Goal: Task Accomplishment & Management: Use online tool/utility

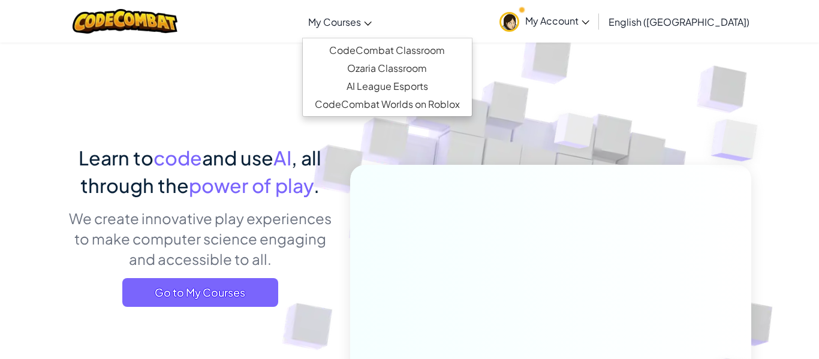
click at [357, 26] on span "My Courses" at bounding box center [334, 22] width 53 height 13
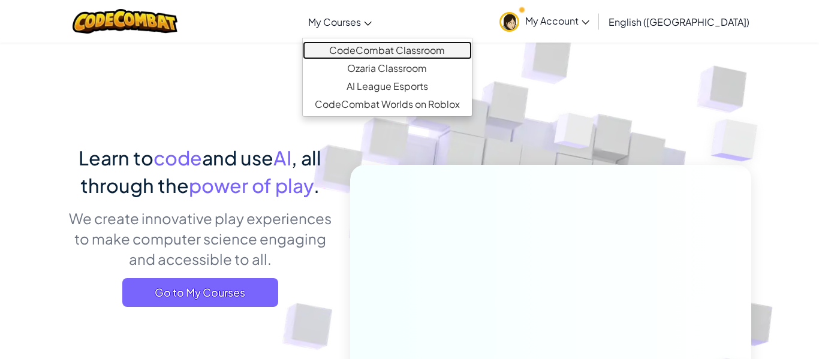
click at [380, 50] on link "CodeCombat Classroom" at bounding box center [387, 50] width 169 height 18
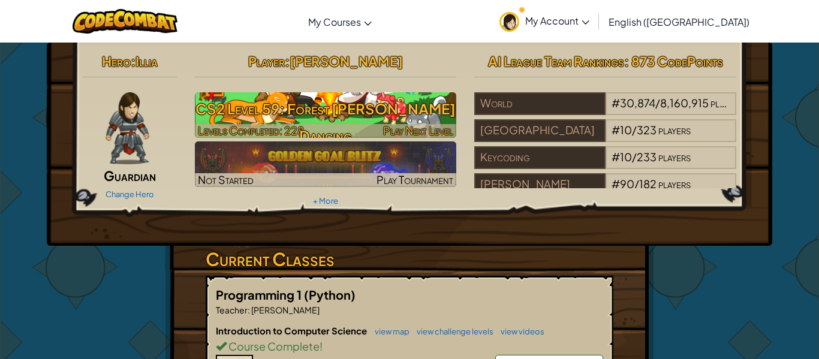
click at [374, 97] on h3 "CS2 Level 59: Forest [PERSON_NAME] Dancing" at bounding box center [326, 122] width 262 height 54
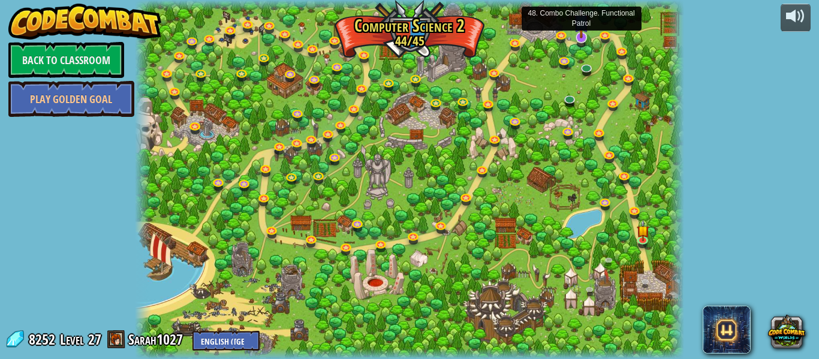
click at [584, 37] on img at bounding box center [581, 22] width 14 height 34
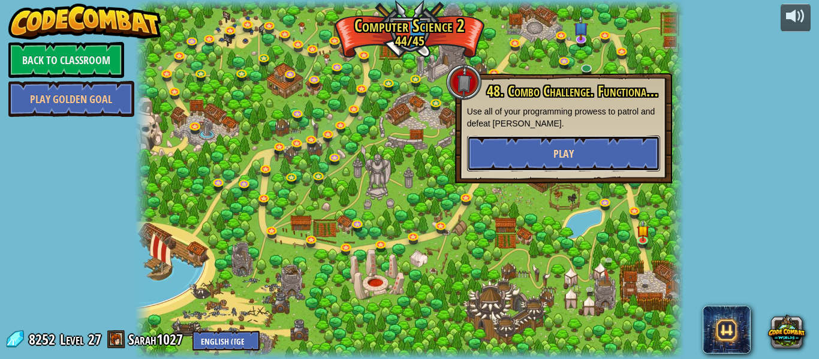
click at [615, 150] on button "Play" at bounding box center [563, 154] width 193 height 36
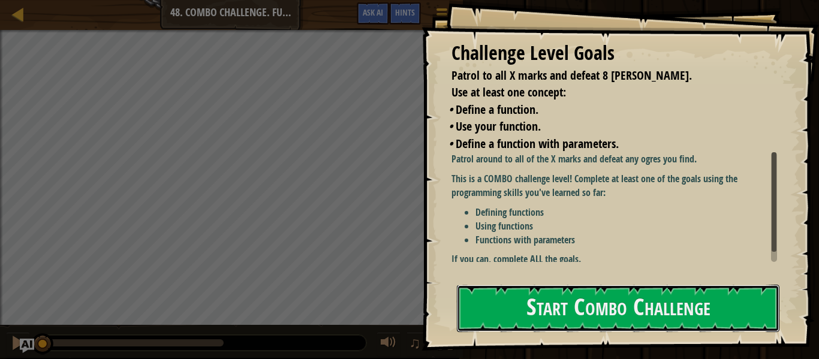
click at [531, 316] on button "Start Combo Challenge" at bounding box center [618, 308] width 323 height 47
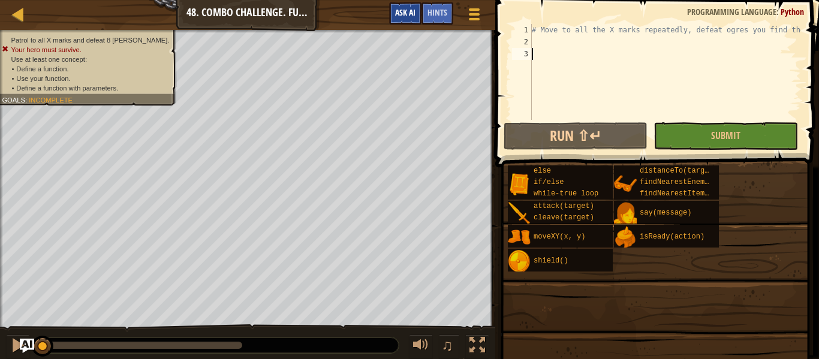
click at [370, 23] on div "Map Computer Science 2 48. Combo Challenge. Functional Patrol Game Menu Done Hi…" at bounding box center [247, 15] width 495 height 30
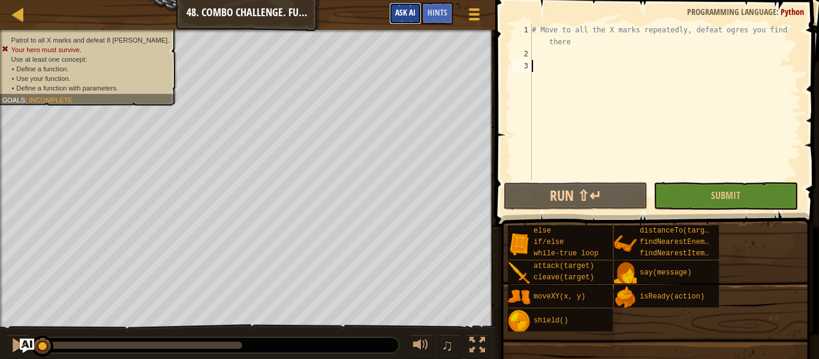
click at [416, 13] on button "Ask AI" at bounding box center [405, 13] width 32 height 22
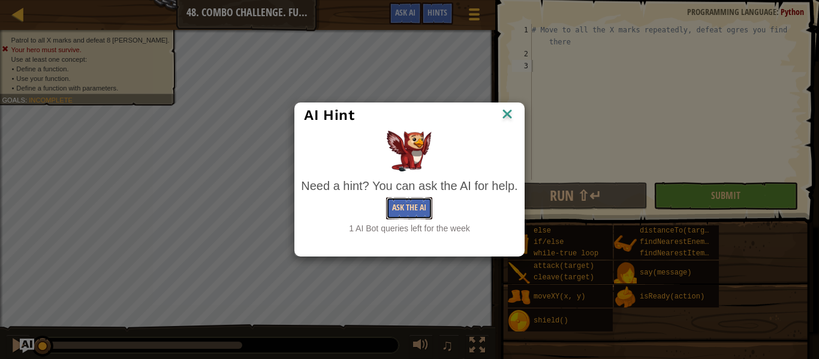
click at [407, 209] on button "Ask the AI" at bounding box center [409, 208] width 46 height 22
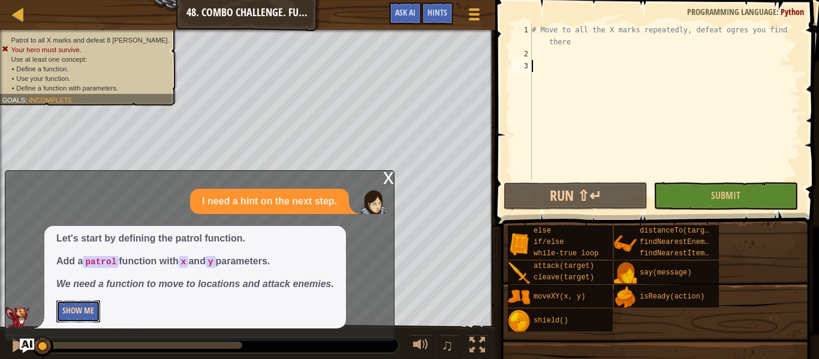
click at [62, 314] on button "Show Me" at bounding box center [78, 311] width 44 height 22
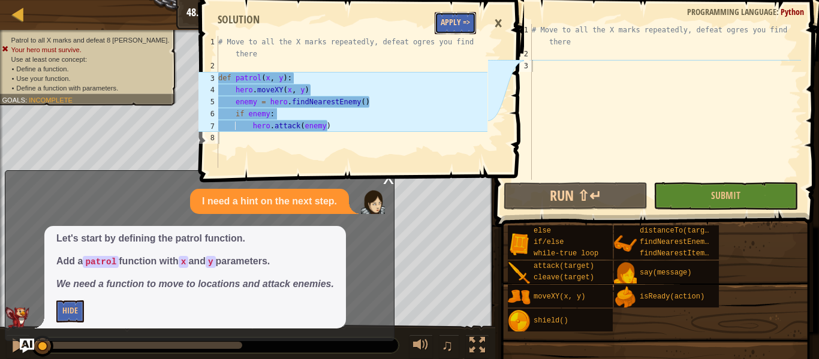
click at [452, 28] on button "Apply =>" at bounding box center [455, 23] width 41 height 22
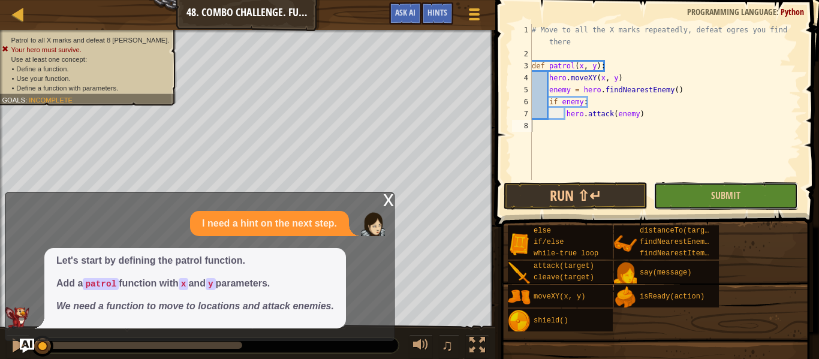
click at [685, 198] on button "Submit" at bounding box center [726, 196] width 144 height 28
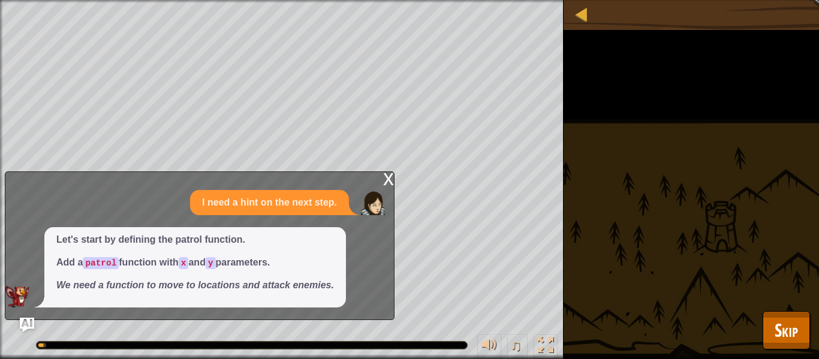
click at [385, 180] on div "x" at bounding box center [388, 178] width 11 height 12
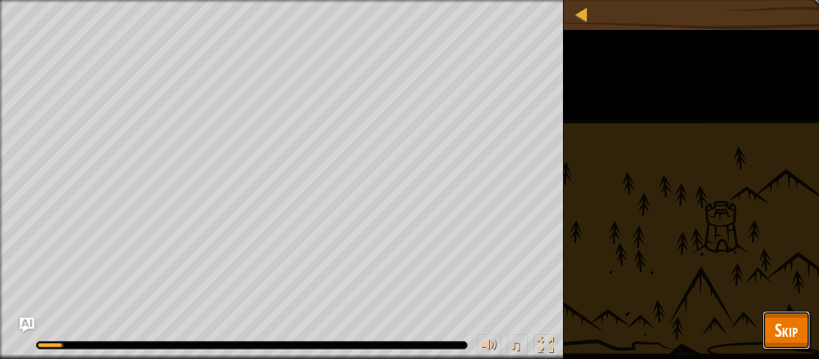
click at [797, 339] on span "Skip" at bounding box center [786, 330] width 23 height 25
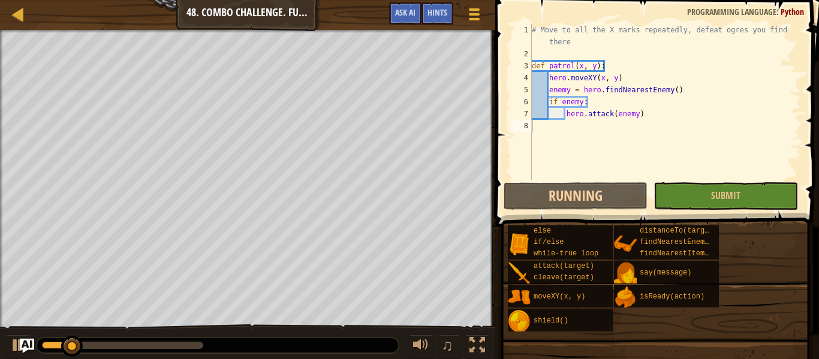
click at [580, 130] on div "# Move to all the X marks repeatedly, defeat ogres you find there def patrol ( …" at bounding box center [666, 120] width 272 height 192
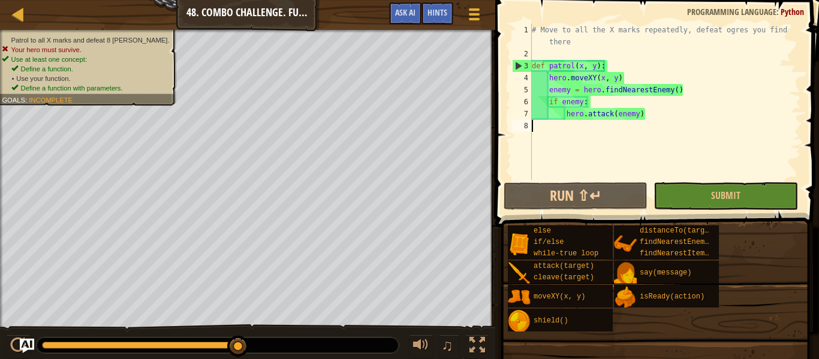
drag, startPoint x: 580, startPoint y: 130, endPoint x: 576, endPoint y: 123, distance: 7.5
click at [576, 123] on div "# Move to all the X marks repeatedly, defeat ogres you find there def patrol ( …" at bounding box center [666, 120] width 272 height 192
click at [446, 7] on span "Hints" at bounding box center [438, 12] width 20 height 11
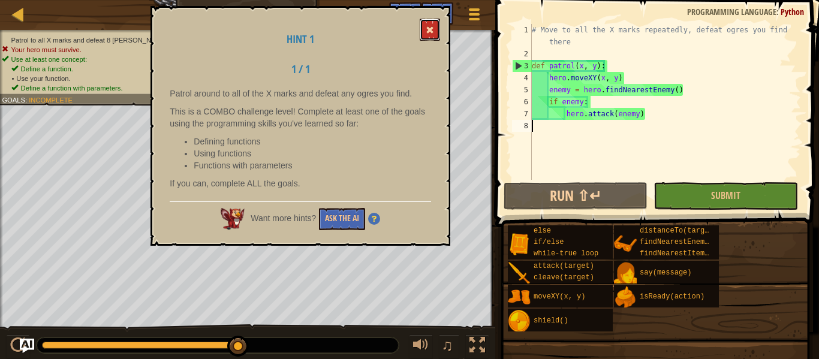
click at [427, 23] on button at bounding box center [430, 30] width 20 height 22
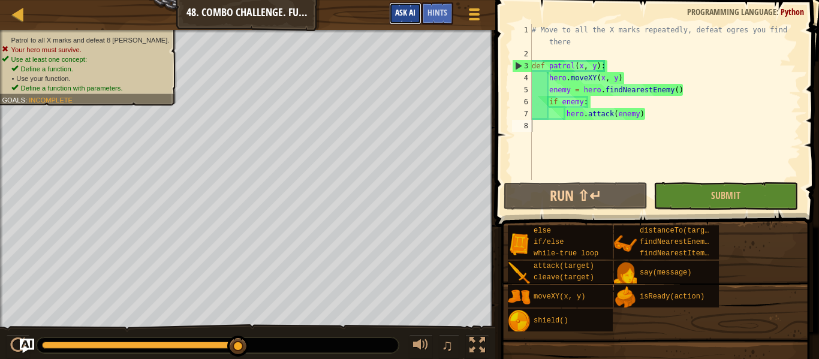
click at [395, 21] on button "Ask AI" at bounding box center [405, 13] width 32 height 22
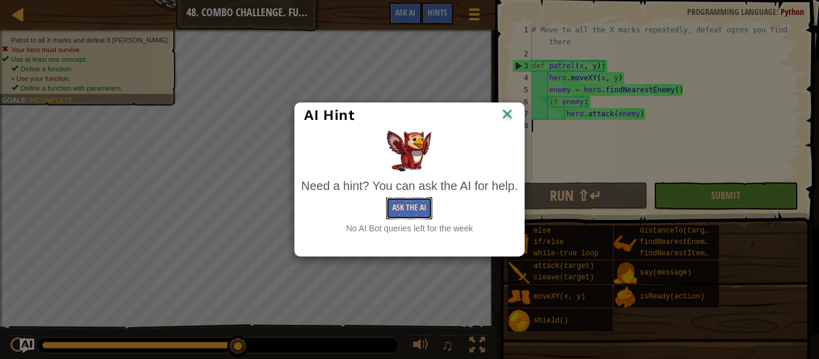
click at [422, 206] on button "Ask the AI" at bounding box center [409, 208] width 46 height 22
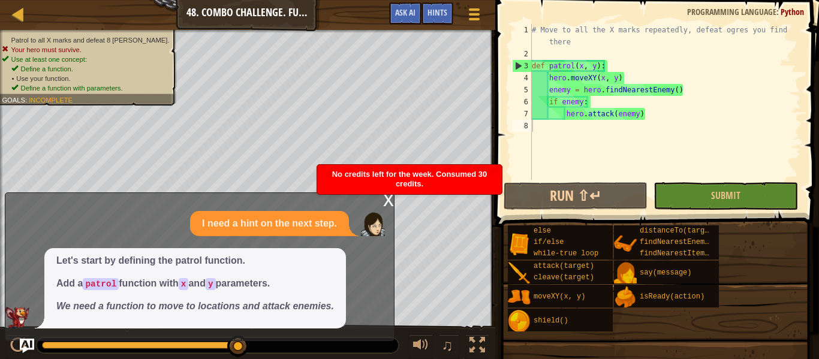
click at [387, 203] on div "x" at bounding box center [388, 199] width 11 height 12
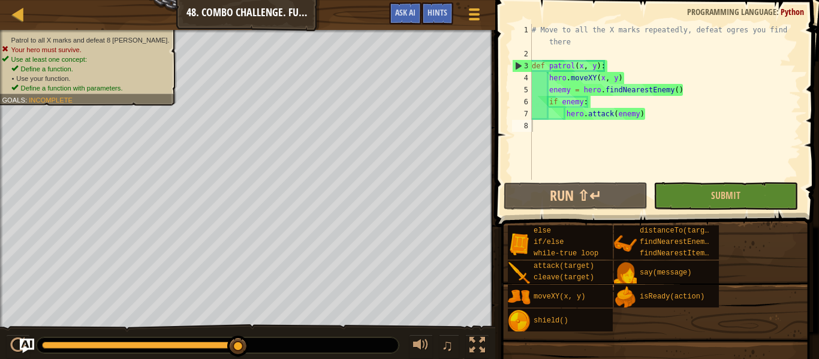
click at [543, 127] on div "# Move to all the X marks repeatedly, defeat ogres you find there def patrol ( …" at bounding box center [666, 120] width 272 height 192
click at [543, 134] on div "# Move to all the X marks repeatedly, defeat ogres you find there def patrol ( …" at bounding box center [666, 120] width 272 height 192
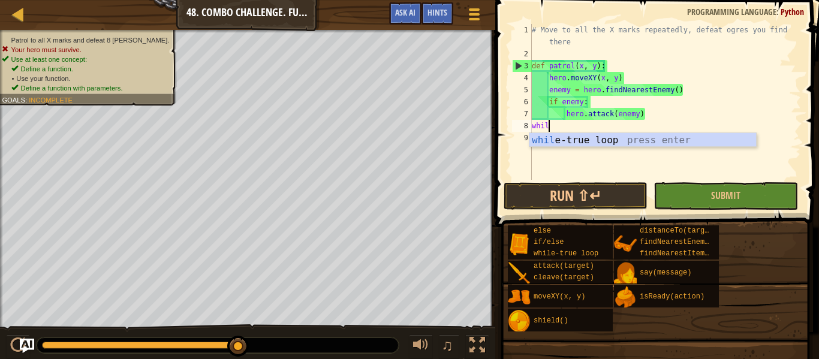
scroll to position [5, 2]
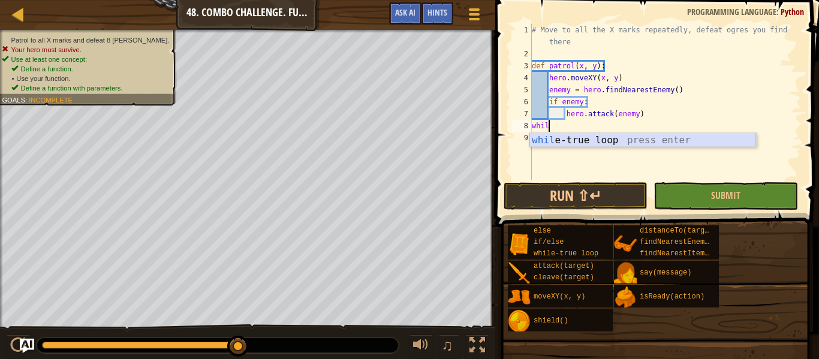
click at [551, 0] on body "Map Computer Science 2 48. Combo Challenge. Functional Patrol Game Menu Done Hi…" at bounding box center [409, 0] width 819 height 0
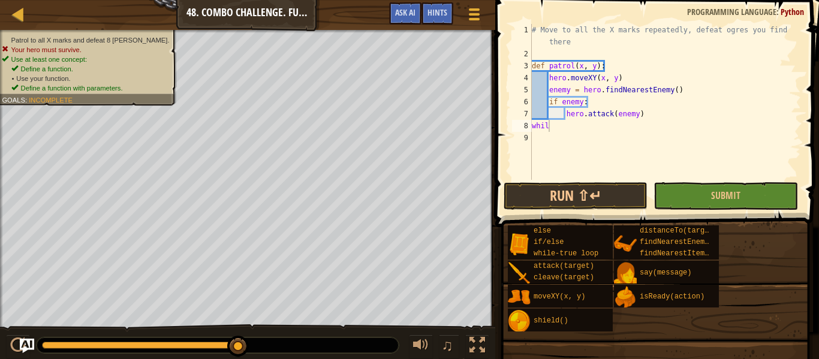
click at [554, 127] on div "# Move to all the X marks repeatedly, defeat ogres you find there def patrol ( …" at bounding box center [666, 120] width 272 height 192
type textarea "whi"
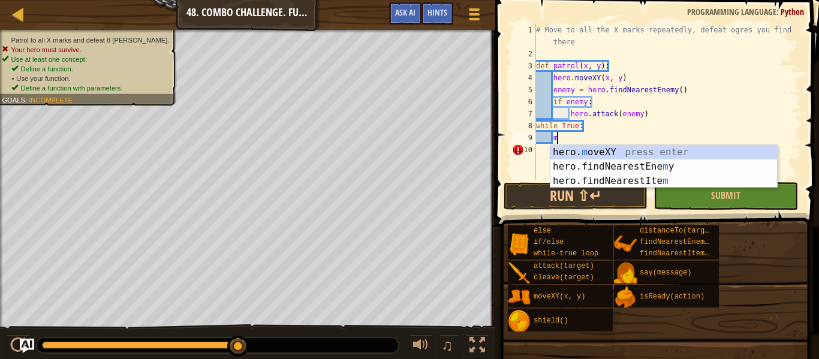
scroll to position [5, 3]
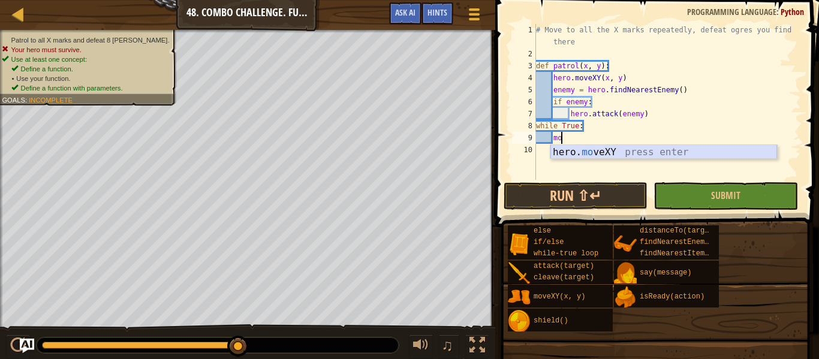
click at [579, 150] on div "hero. mo veXY press enter" at bounding box center [664, 166] width 227 height 43
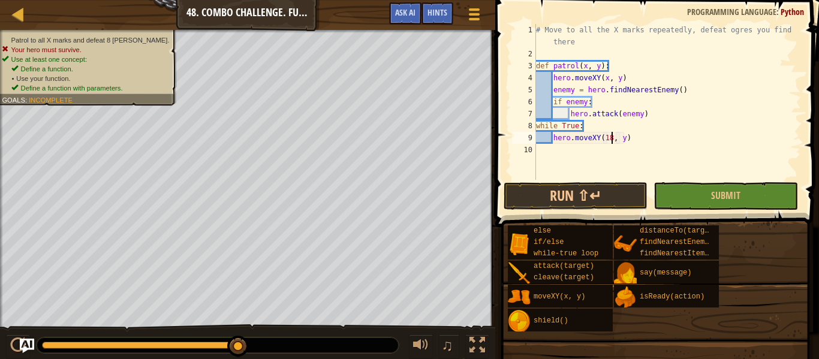
scroll to position [5, 11]
click at [624, 139] on div "# Move to all the X marks repeatedly, defeat ogres you find there def patrol ( …" at bounding box center [667, 120] width 267 height 192
type textarea "hero.moveXY(18, 34)"
click at [628, 148] on div "# Move to all the X marks repeatedly, defeat ogres you find there def patrol ( …" at bounding box center [667, 120] width 267 height 192
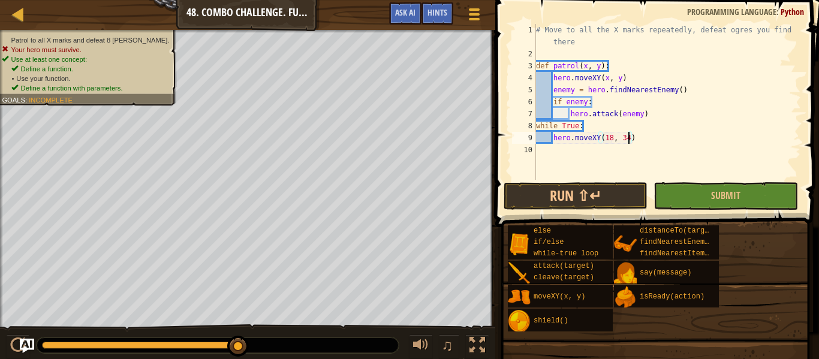
scroll to position [5, 0]
click at [638, 145] on div "# Move to all the X marks repeatedly, defeat ogres you find there def patrol ( …" at bounding box center [667, 120] width 267 height 192
type textarea "hero.moveXY(18, 34)"
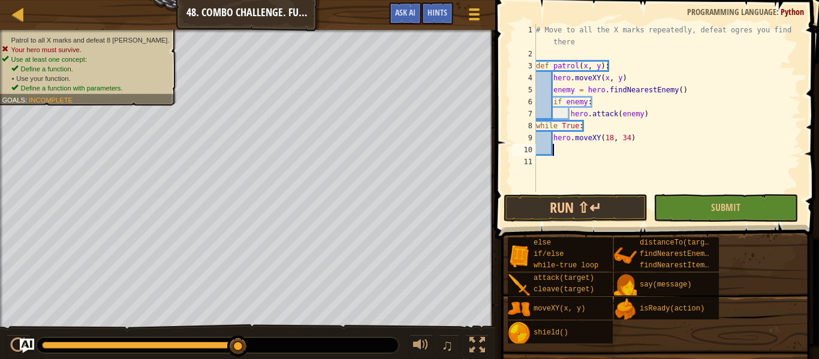
type textarea "f"
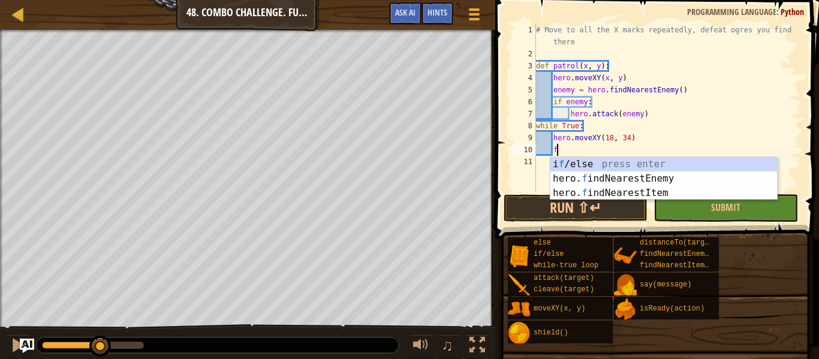
scroll to position [5, 2]
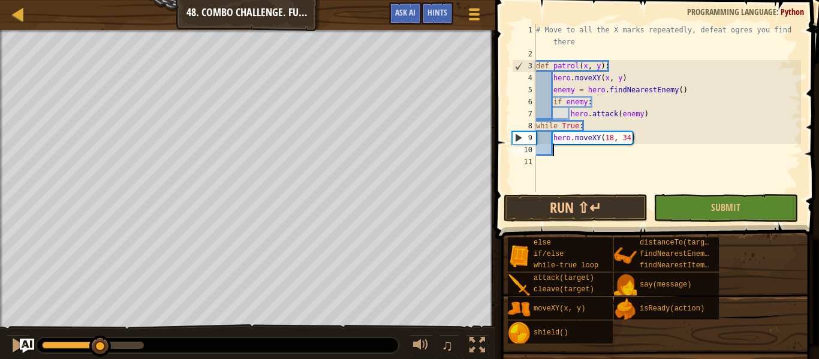
click at [730, 161] on div "# Move to all the X marks repeatedly, defeat ogres you find there def patrol ( …" at bounding box center [667, 126] width 267 height 204
click at [636, 145] on div "# Move to all the X marks repeatedly, defeat ogres you find there def patrol ( …" at bounding box center [667, 126] width 267 height 204
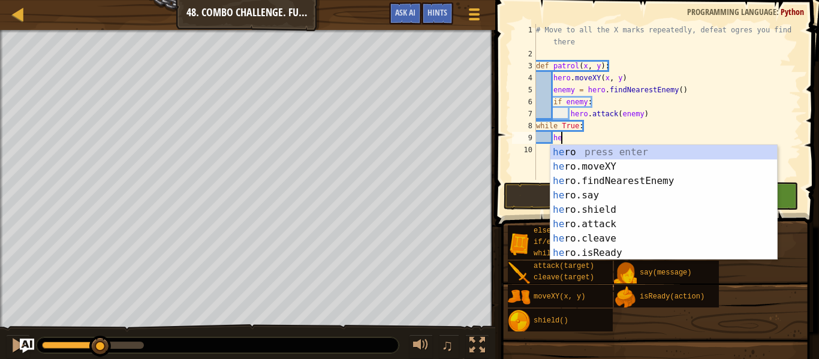
type textarea "h"
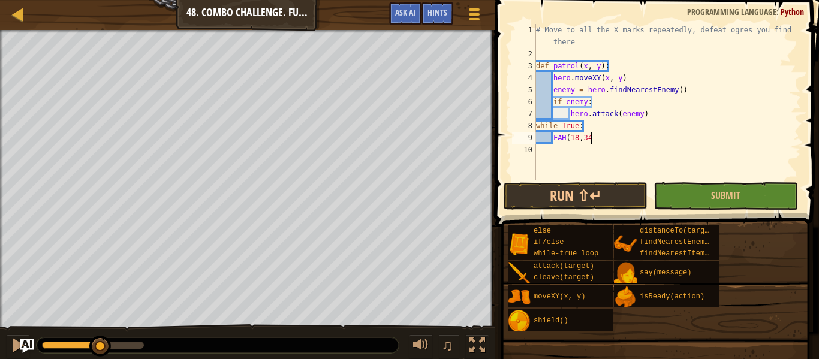
scroll to position [5, 7]
type textarea "FAH(18,34)"
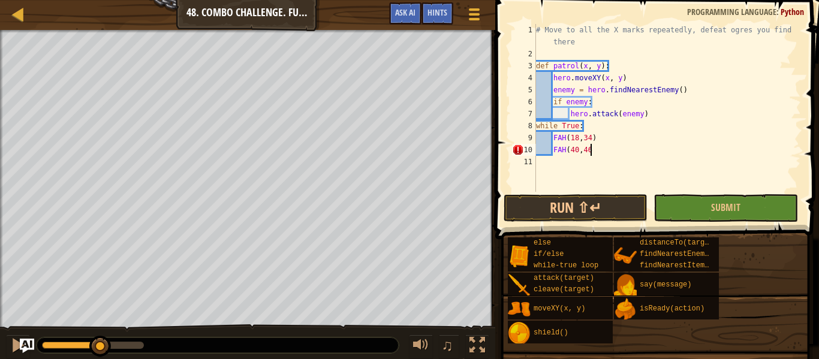
type textarea "FAH(40,46)"
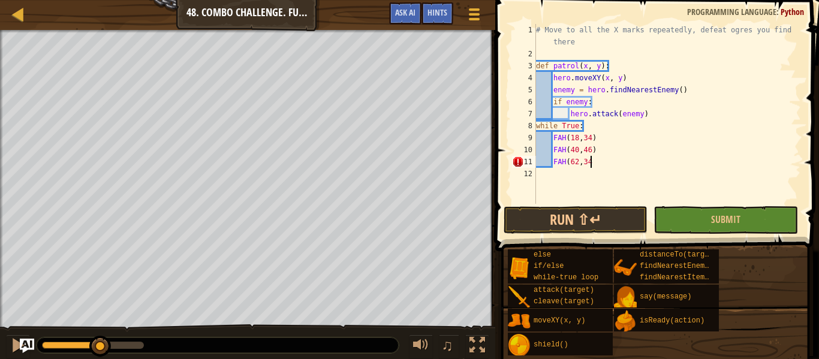
type textarea "FAH(62,34)"
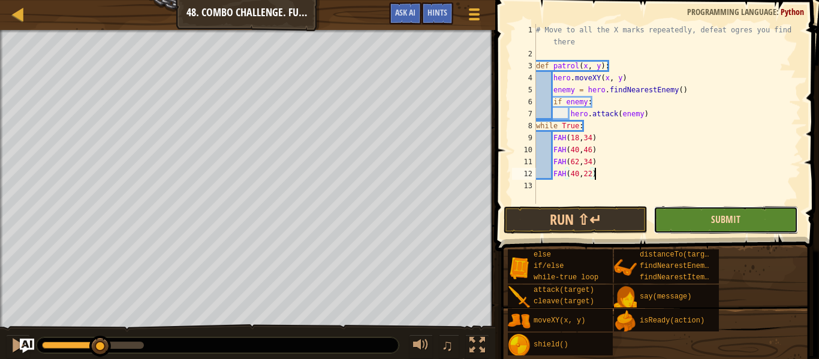
click at [735, 220] on span "Submit" at bounding box center [725, 219] width 29 height 13
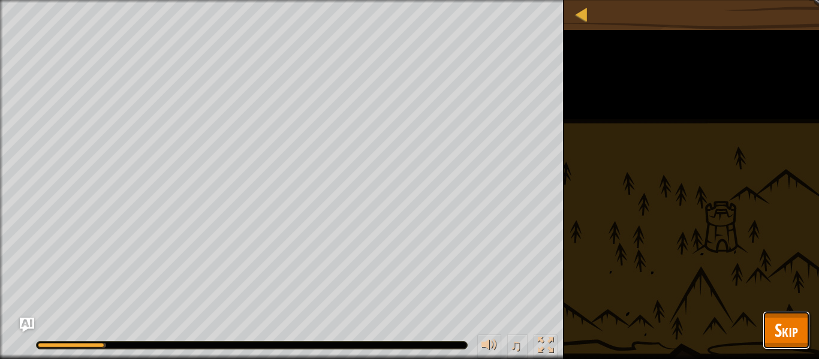
click at [804, 325] on button "Skip" at bounding box center [786, 330] width 47 height 38
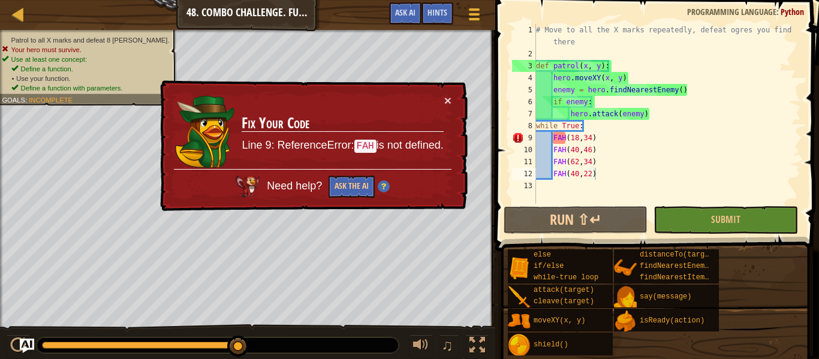
click at [578, 68] on div "# Move to all the X marks repeatedly, defeat ogres you find there def patrol ( …" at bounding box center [667, 132] width 267 height 216
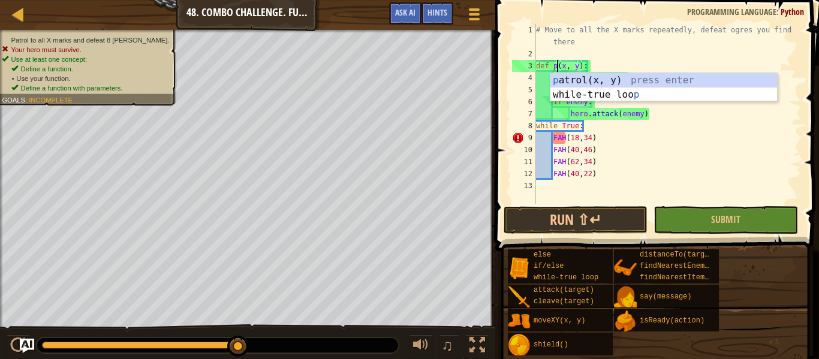
scroll to position [5, 6]
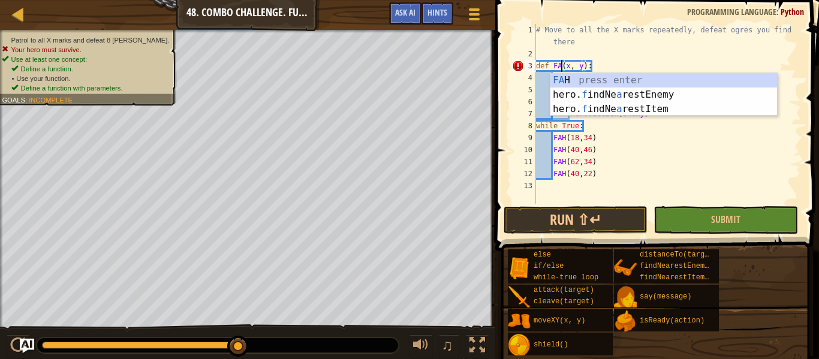
type textarea "def FAH(x, y):"
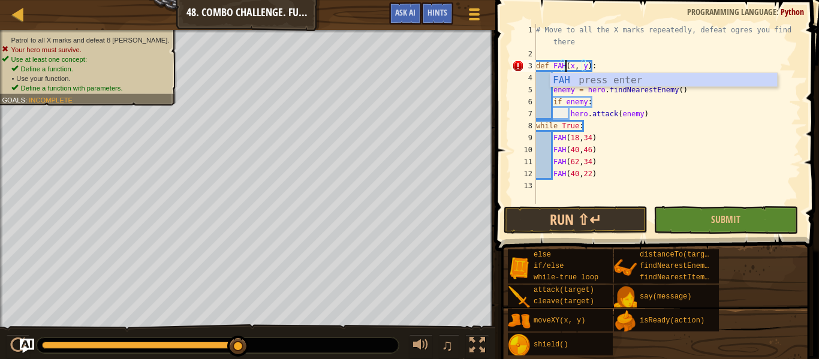
scroll to position [5, 4]
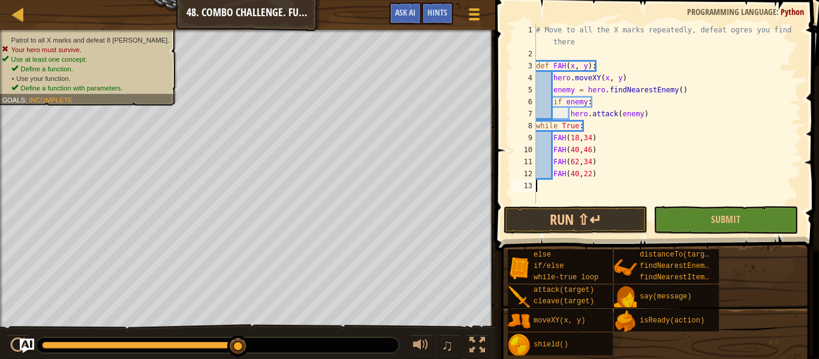
click at [710, 184] on div "# Move to all the X marks repeatedly, defeat ogres you find there def FAH ( x ,…" at bounding box center [667, 132] width 267 height 216
click at [573, 92] on div "# Move to all the X marks repeatedly, defeat ogres you find there def FAH ( x ,…" at bounding box center [667, 132] width 267 height 216
click at [588, 104] on div "# Move to all the X marks repeatedly, defeat ogres you find there def FAH ( x ,…" at bounding box center [667, 132] width 267 height 216
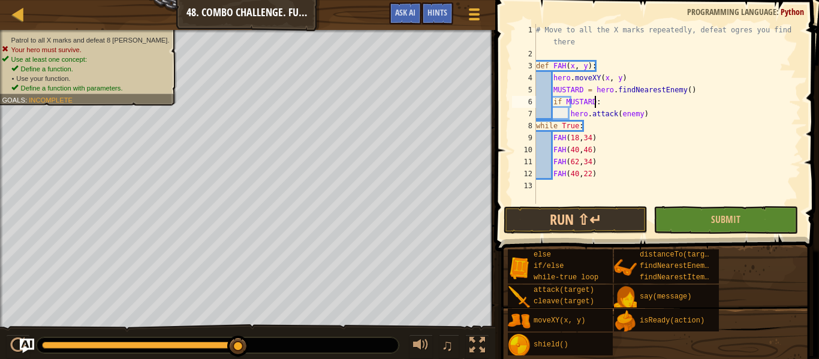
scroll to position [5, 8]
click at [642, 114] on div "# Move to all the X marks repeatedly, defeat ogres you find there def FAH ( x ,…" at bounding box center [667, 132] width 267 height 216
type textarea "hero.attack(MUSTARD)"
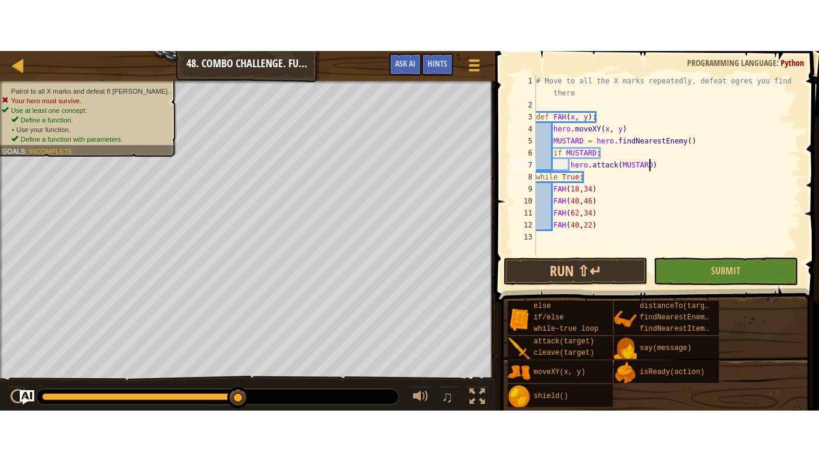
scroll to position [5, 16]
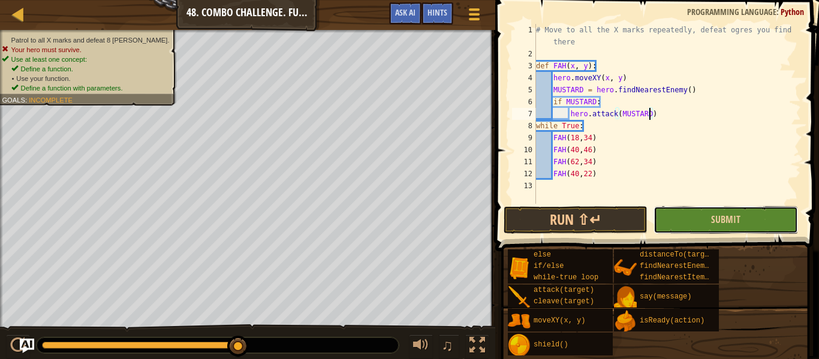
click at [696, 226] on button "Submit" at bounding box center [726, 220] width 144 height 28
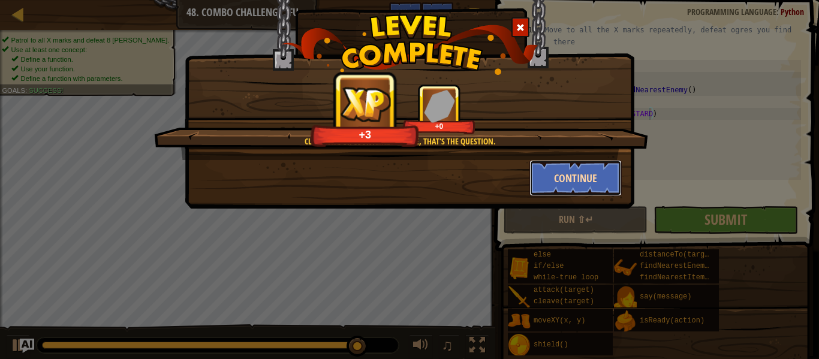
click at [577, 182] on button "Continue" at bounding box center [576, 178] width 93 height 36
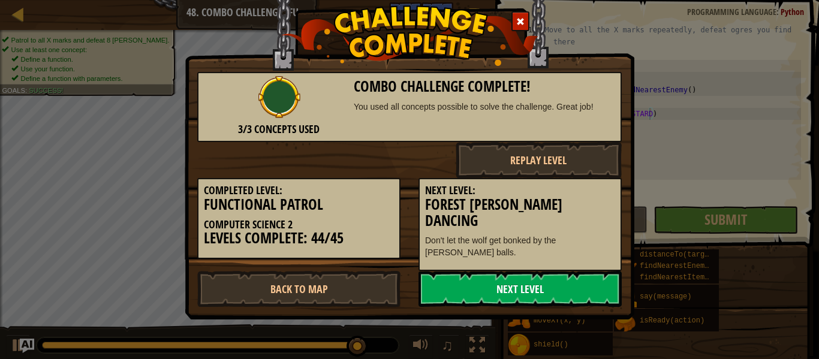
click at [510, 275] on link "Next Level" at bounding box center [520, 289] width 203 height 36
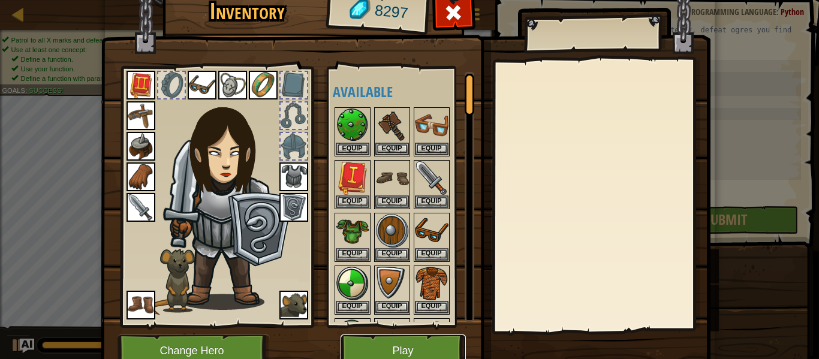
click at [401, 358] on button "Play" at bounding box center [403, 351] width 125 height 33
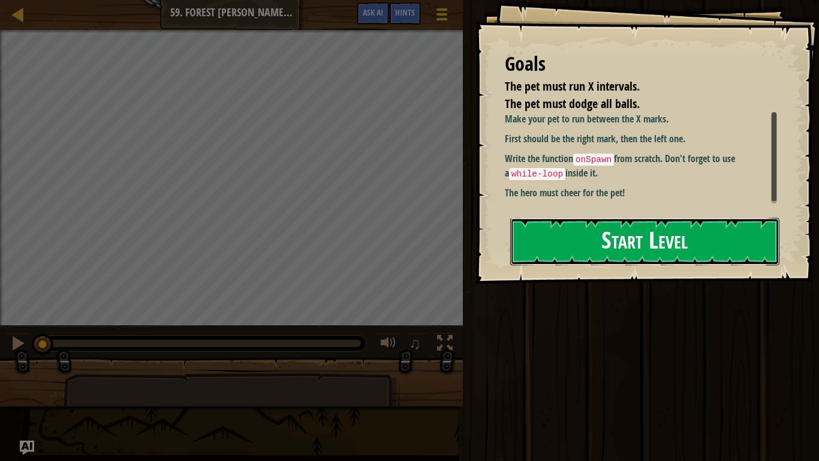
click at [600, 252] on button "Start Level" at bounding box center [644, 241] width 269 height 47
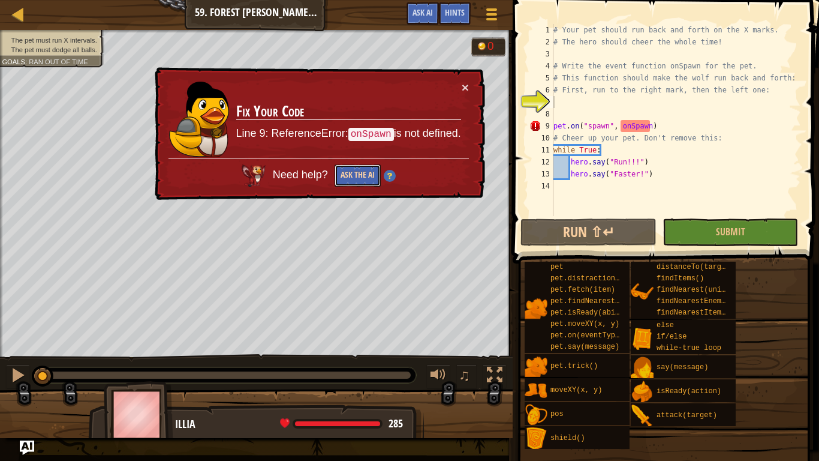
click at [368, 167] on button "Ask the AI" at bounding box center [358, 175] width 46 height 22
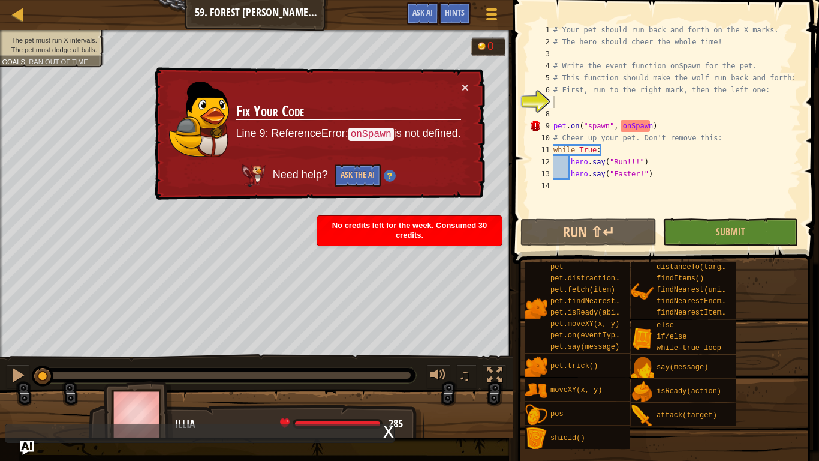
click at [463, 95] on div "× Fix Your Code Line 9: ReferenceError: onSpawn is not defined. Need help? Ask …" at bounding box center [318, 133] width 333 height 133
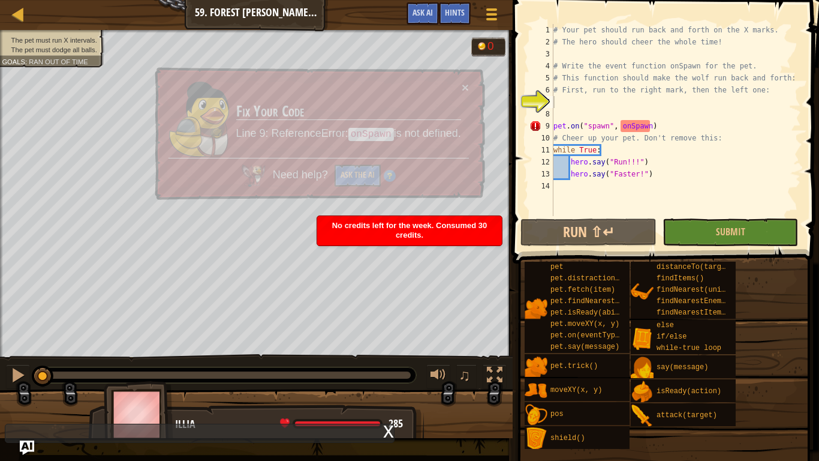
click at [461, 89] on td "Fix Your Code Line 9: ReferenceError: onSpawn is not defined." at bounding box center [349, 119] width 226 height 77
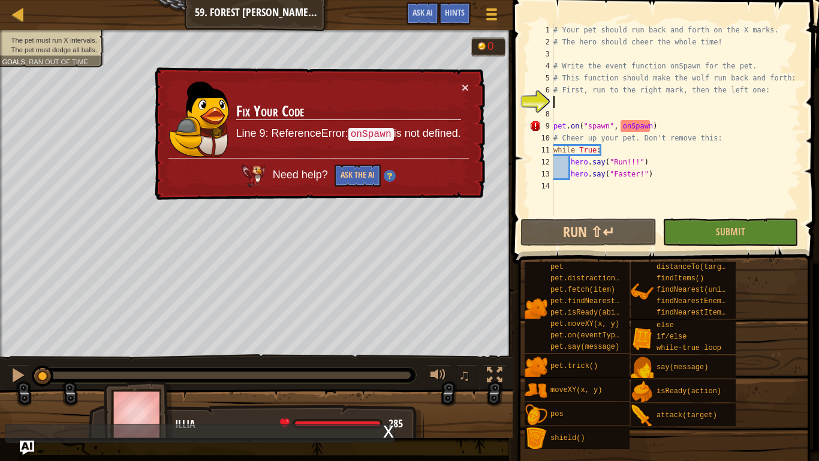
click at [461, 89] on td "Fix Your Code Line 9: ReferenceError: onSpawn is not defined." at bounding box center [349, 119] width 226 height 77
click at [464, 91] on button "×" at bounding box center [465, 87] width 7 height 13
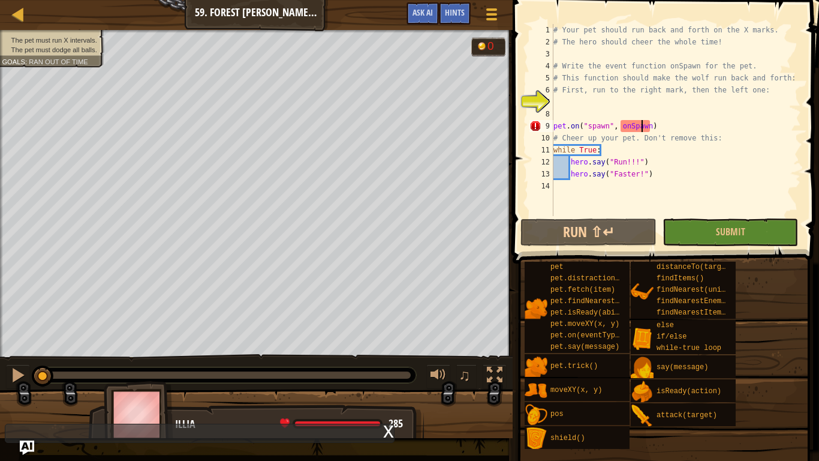
click at [640, 125] on div "# Your pet should run back and forth on the X marks. # The hero should cheer th…" at bounding box center [676, 132] width 250 height 216
click at [628, 128] on div "# Your pet should run back and forth on the X marks. # The hero should cheer th…" at bounding box center [676, 132] width 250 height 216
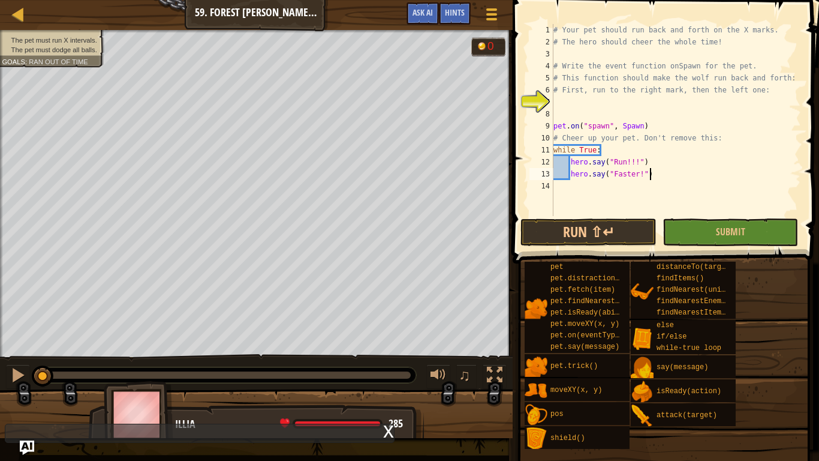
click at [663, 179] on div "# Your pet should run back and forth on the X marks. # The hero should cheer th…" at bounding box center [676, 132] width 250 height 216
type textarea "hero.say("Faster!")"
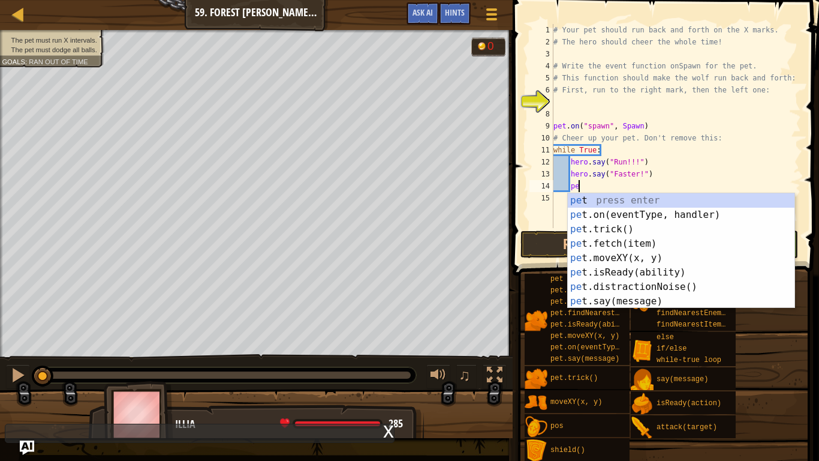
scroll to position [5, 4]
click at [667, 257] on div "pet press enter pet .on(eventType, handler) press enter pet .trick() press ente…" at bounding box center [681, 265] width 227 height 144
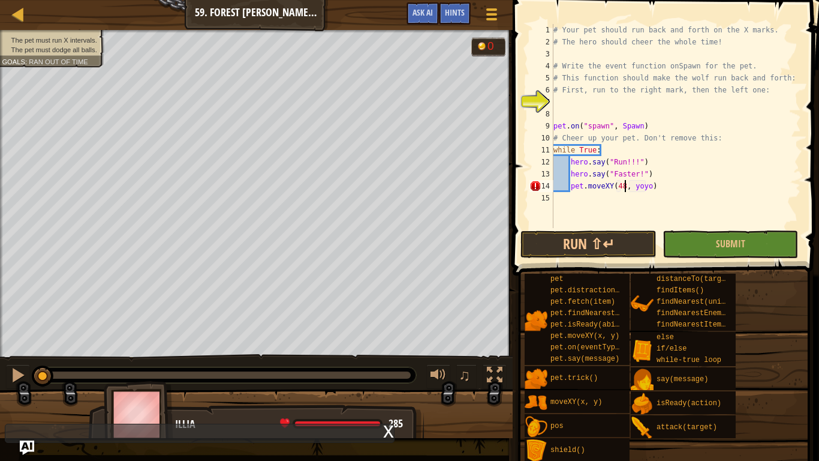
scroll to position [5, 10]
click at [651, 187] on div "# Your pet should run back and forth on the X marks. # The hero should cheer th…" at bounding box center [676, 138] width 250 height 228
type textarea "pet.moveXY(48, 8)"
click at [663, 194] on div "# Your pet should run back and forth on the X marks. # The hero should cheer th…" at bounding box center [676, 138] width 250 height 228
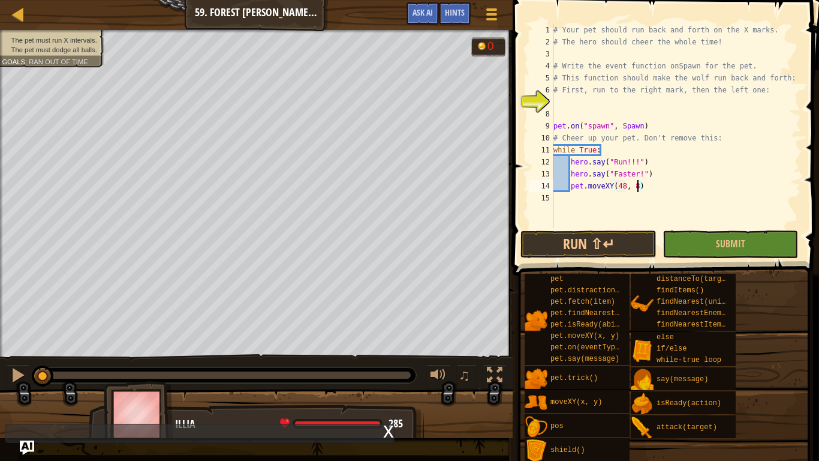
scroll to position [5, 0]
click at [648, 188] on div "# Your pet should run back and forth on the X marks. # The hero should cheer th…" at bounding box center [676, 138] width 250 height 228
type textarea "pet.moveXY(48, 8)"
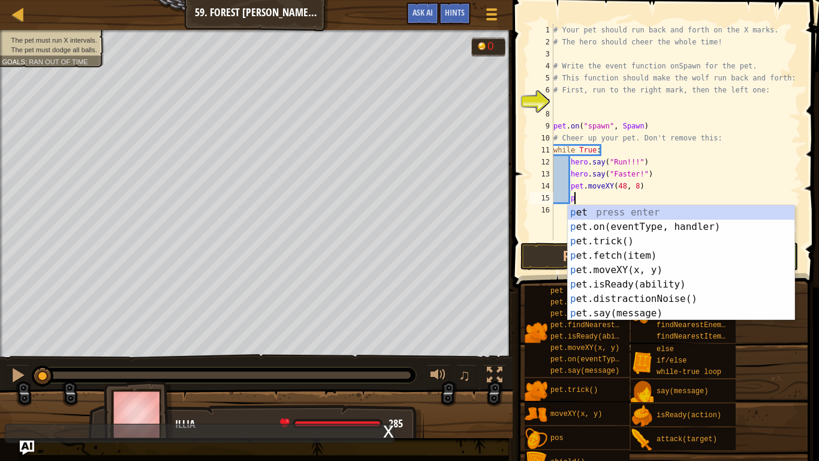
scroll to position [5, 4]
click at [675, 268] on div "pet press enter pet .on(eventType, handler) press enter pet .trick() press ente…" at bounding box center [681, 277] width 227 height 144
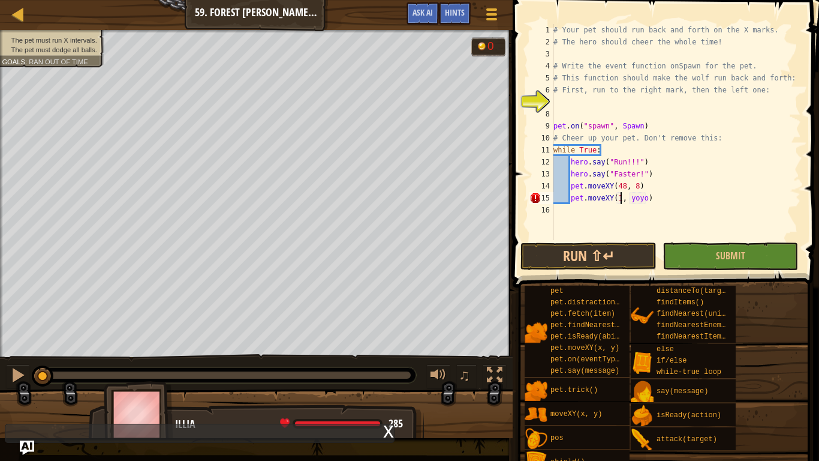
scroll to position [5, 10]
click at [648, 200] on div "# Your pet should run back and forth on the X marks. # The hero should cheer th…" at bounding box center [676, 144] width 250 height 240
drag, startPoint x: 649, startPoint y: 200, endPoint x: 634, endPoint y: 202, distance: 15.1
click at [634, 202] on div "# Your pet should run back and forth on the X marks. # The hero should cheer th…" at bounding box center [676, 144] width 250 height 240
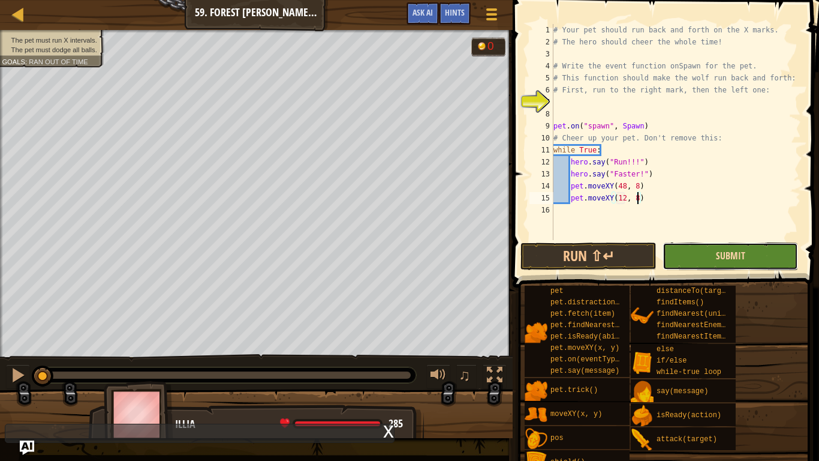
click at [721, 253] on span "Submit" at bounding box center [730, 255] width 29 height 13
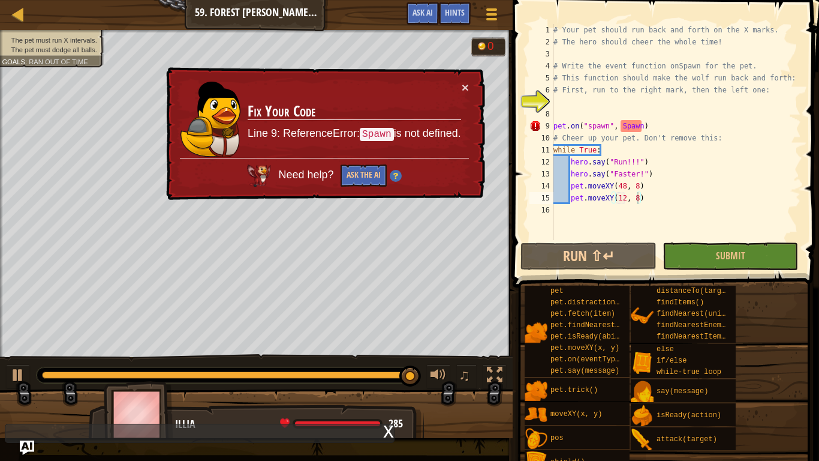
click at [641, 126] on div "# Your pet should run back and forth on the X marks. # The hero should cheer th…" at bounding box center [676, 144] width 250 height 240
click at [608, 128] on div "# Your pet should run back and forth on the X marks. # The hero should cheer th…" at bounding box center [676, 144] width 250 height 240
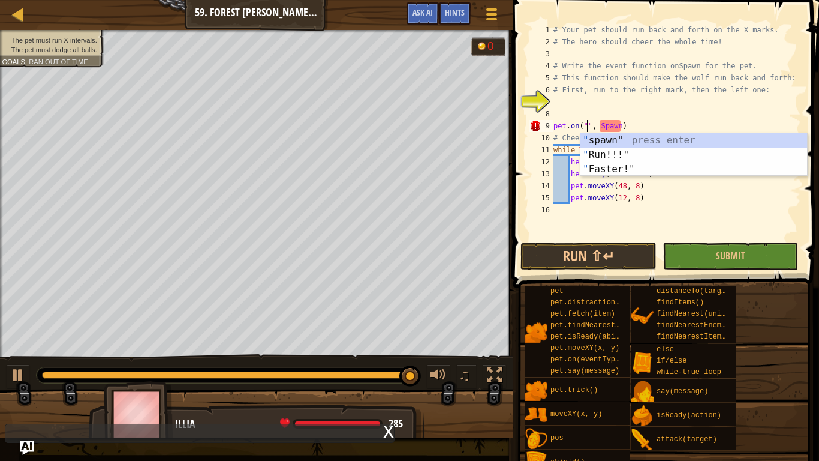
scroll to position [5, 10]
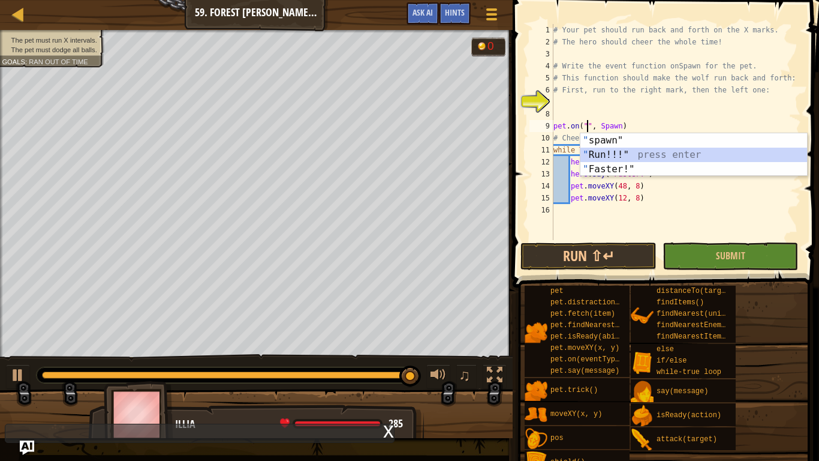
click at [622, 154] on div "" spawn" press enter " Run!!!" press enter " Faster!" press enter" at bounding box center [694, 169] width 227 height 72
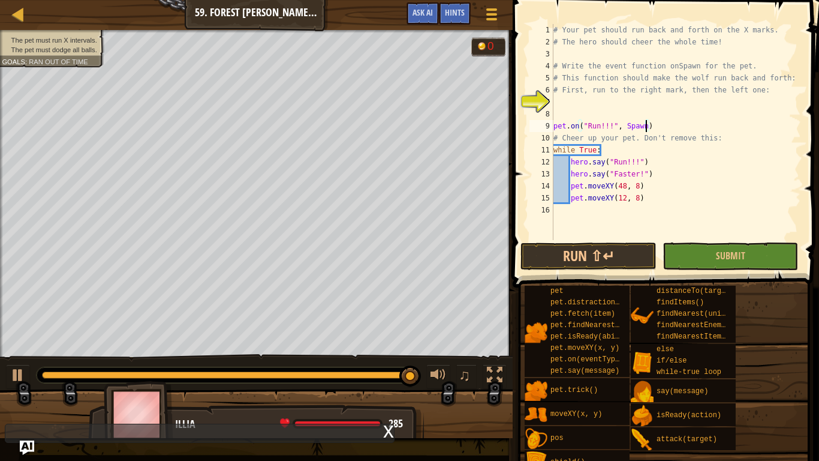
click at [645, 124] on div "# Your pet should run back and forth on the X marks. # The hero should cheer th…" at bounding box center [676, 144] width 250 height 240
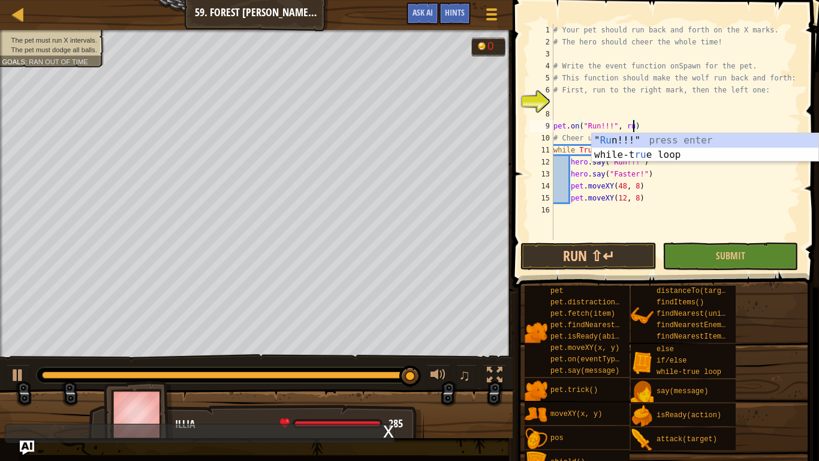
scroll to position [5, 12]
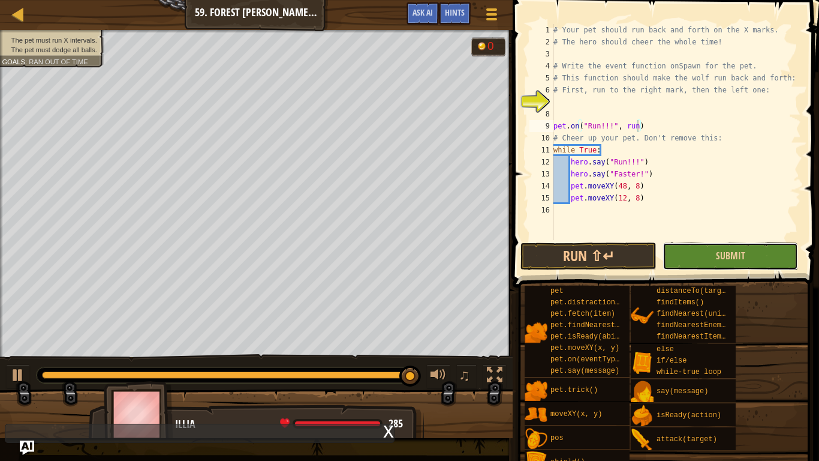
click at [694, 264] on button "Submit" at bounding box center [731, 256] width 136 height 28
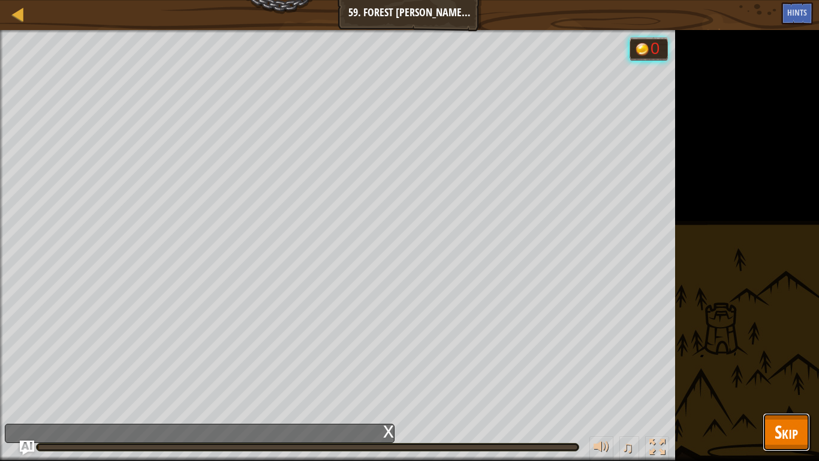
click at [799, 359] on button "Skip" at bounding box center [786, 432] width 47 height 38
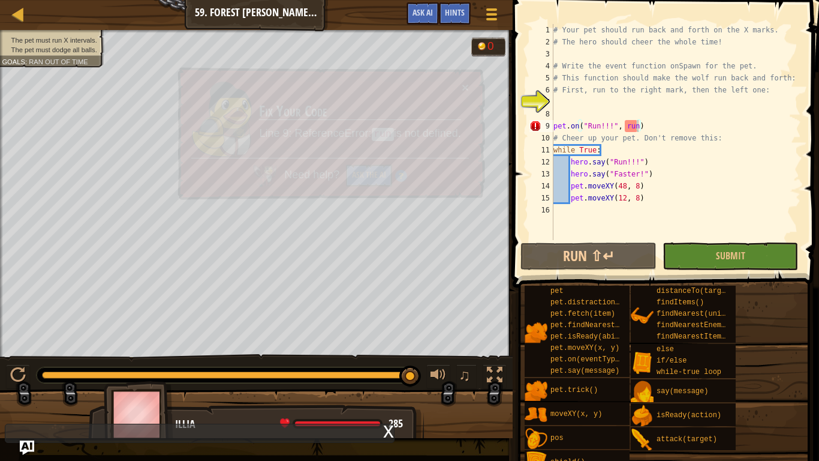
drag, startPoint x: 98, startPoint y: 375, endPoint x: 522, endPoint y: 319, distance: 427.1
click at [522, 319] on div "Map Computer Science 2 59. Forest [PERSON_NAME] Dancing Game Menu Done Hints As…" at bounding box center [409, 230] width 819 height 461
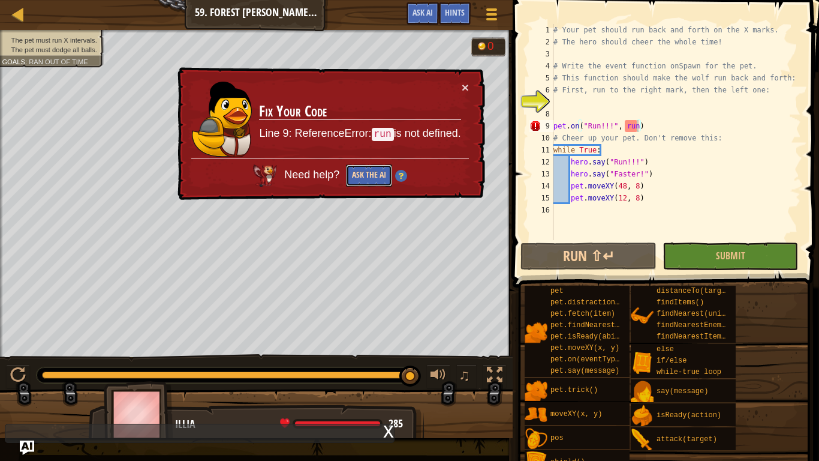
click at [383, 181] on button "Ask the AI" at bounding box center [369, 175] width 46 height 22
click at [425, 7] on button "Ask AI" at bounding box center [423, 13] width 32 height 22
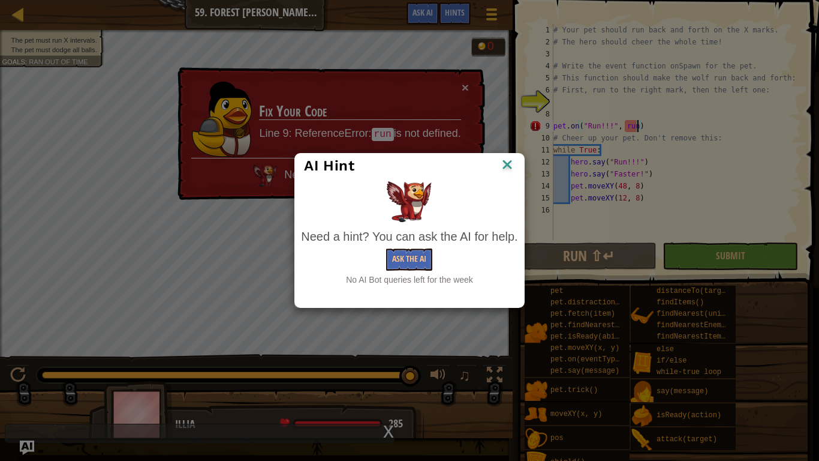
click at [505, 167] on img at bounding box center [508, 166] width 16 height 18
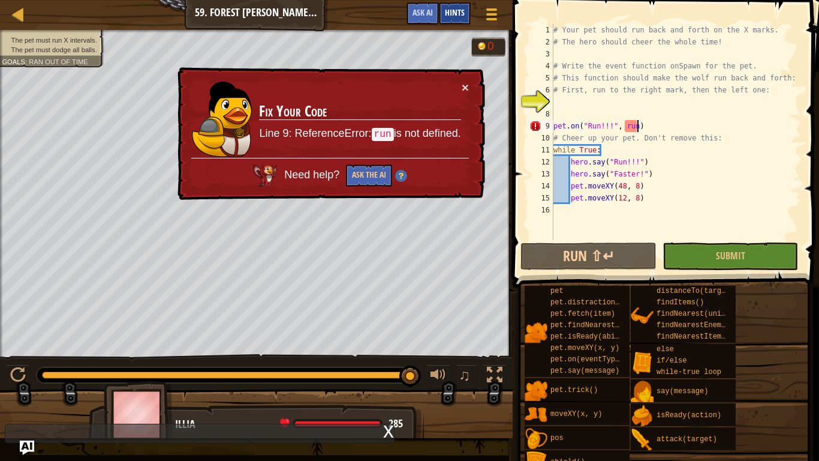
click at [459, 13] on span "Hints" at bounding box center [455, 12] width 20 height 11
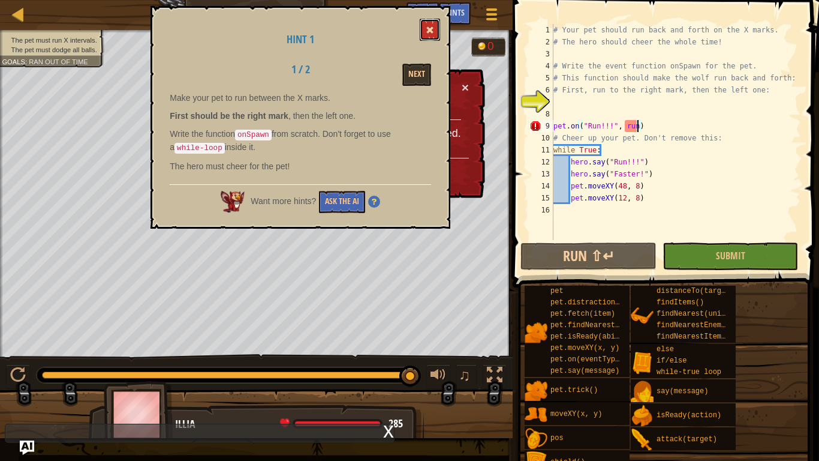
click at [426, 32] on span at bounding box center [430, 30] width 8 height 8
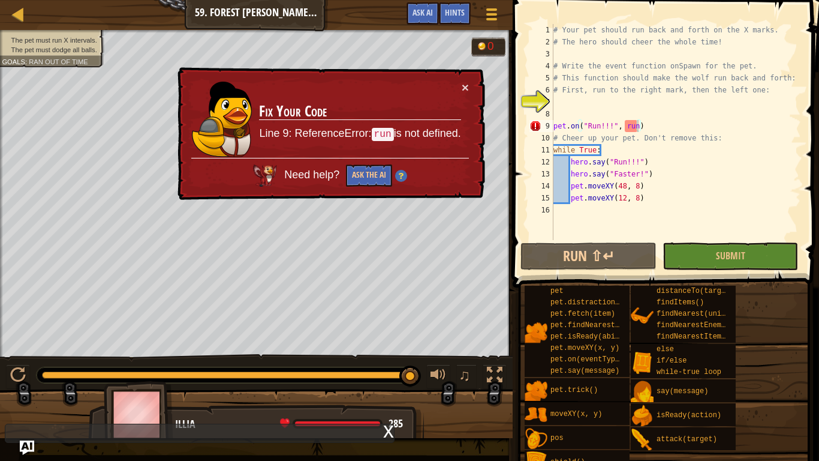
click at [612, 129] on div "# Your pet should run back and forth on the X marks. # The hero should cheer th…" at bounding box center [676, 144] width 250 height 240
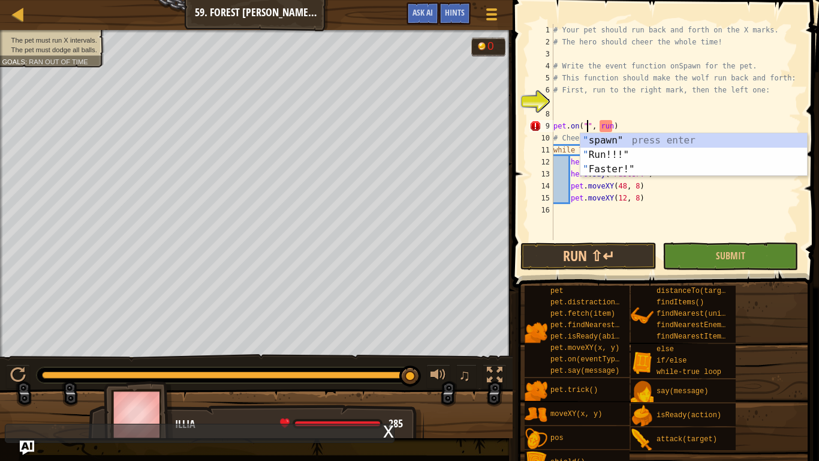
scroll to position [5, 8]
click at [619, 138] on div "" spawn" press enter " Run!!!" press enter " Faster!" press enter" at bounding box center [694, 169] width 227 height 72
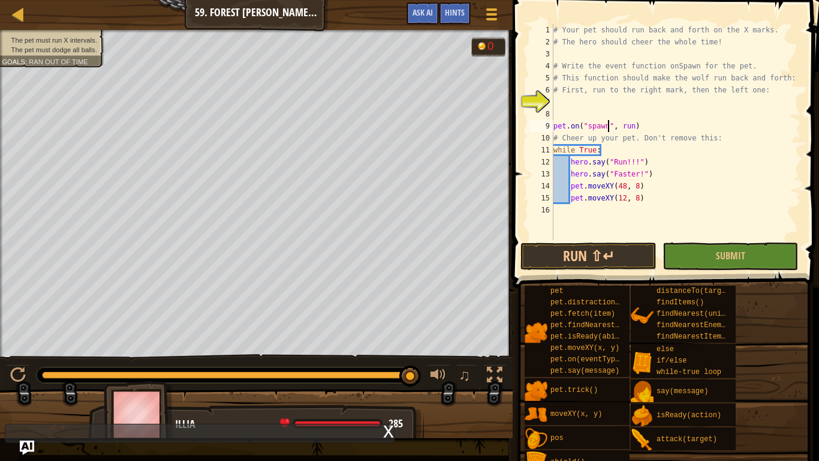
click at [634, 125] on div "# Your pet should run back and forth on the X marks. # The hero should cheer th…" at bounding box center [676, 144] width 250 height 240
click at [636, 127] on div "# Your pet should run back and forth on the X marks. # The hero should cheer th…" at bounding box center [676, 144] width 250 height 240
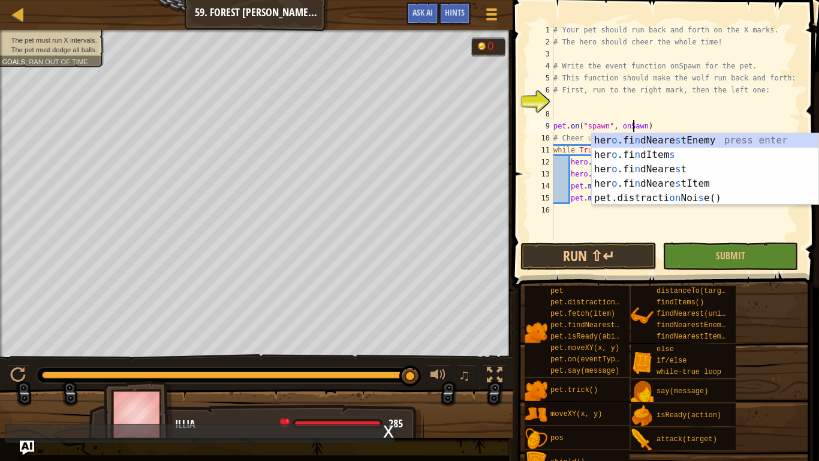
scroll to position [5, 12]
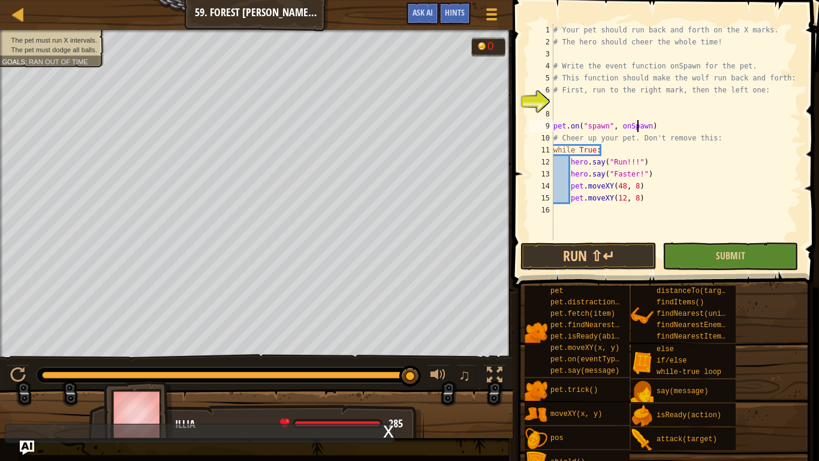
type textarea "pet.on("spawn", onSpawn)"
click at [696, 255] on button "Submit" at bounding box center [731, 256] width 136 height 28
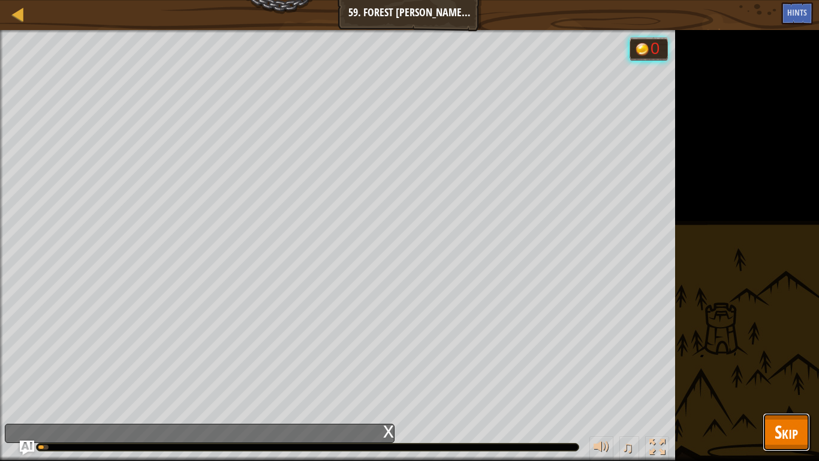
click at [772, 359] on button "Skip" at bounding box center [786, 432] width 47 height 38
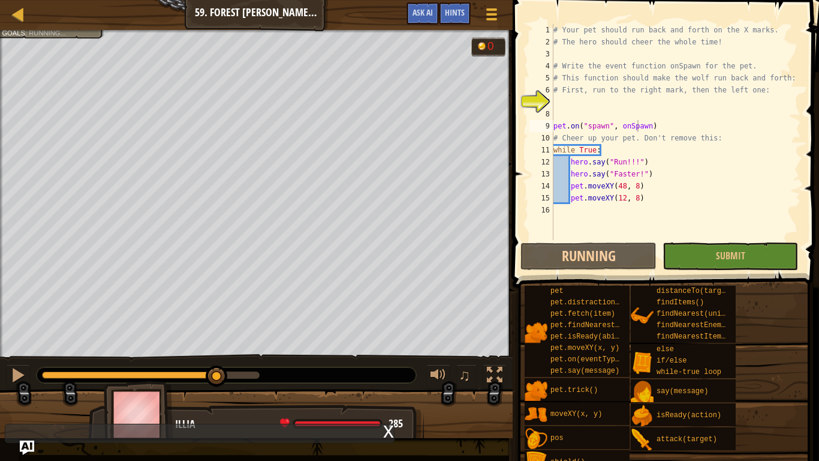
drag, startPoint x: 93, startPoint y: 380, endPoint x: 428, endPoint y: 412, distance: 336.2
click at [428, 359] on div "The pet must run X intervals. The pet must dodge all balls. Goals : Running... …" at bounding box center [409, 234] width 819 height 408
drag, startPoint x: 228, startPoint y: 374, endPoint x: 384, endPoint y: 369, distance: 156.0
click at [384, 359] on div at bounding box center [227, 375] width 380 height 16
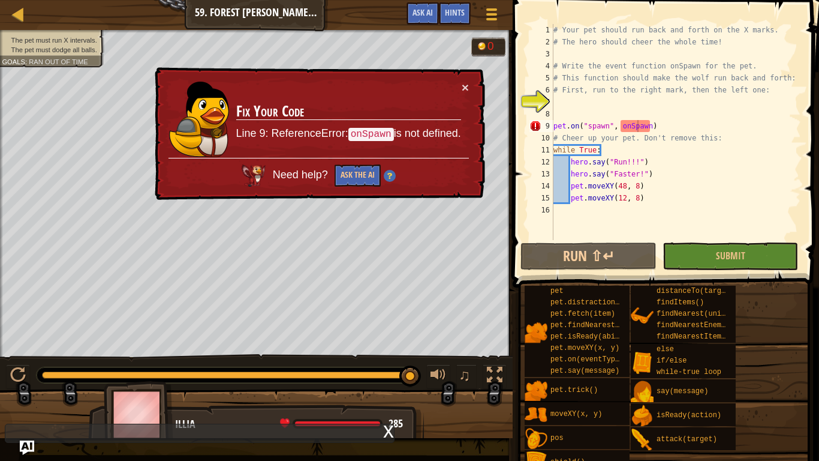
click at [307, 359] on div at bounding box center [227, 375] width 380 height 16
click at [611, 109] on div "# Your pet should run back and forth on the X marks. # The hero should cheer th…" at bounding box center [676, 144] width 250 height 240
click at [608, 103] on div "# Your pet should run back and forth on the X marks. # The hero should cheer th…" at bounding box center [676, 144] width 250 height 240
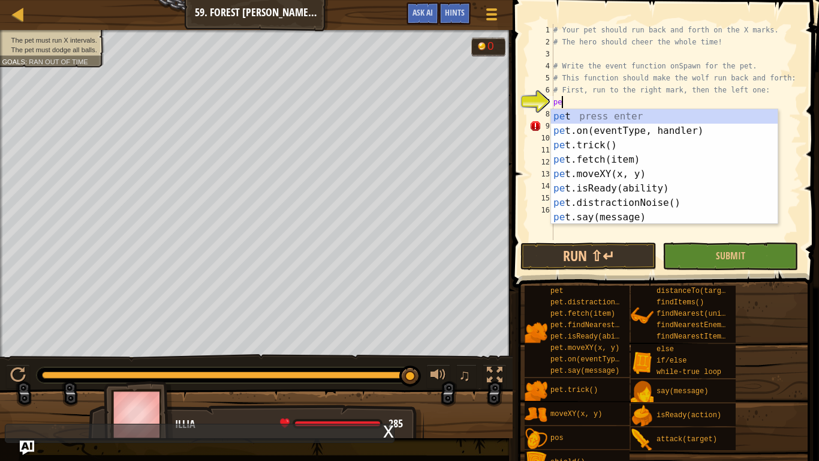
scroll to position [5, 1]
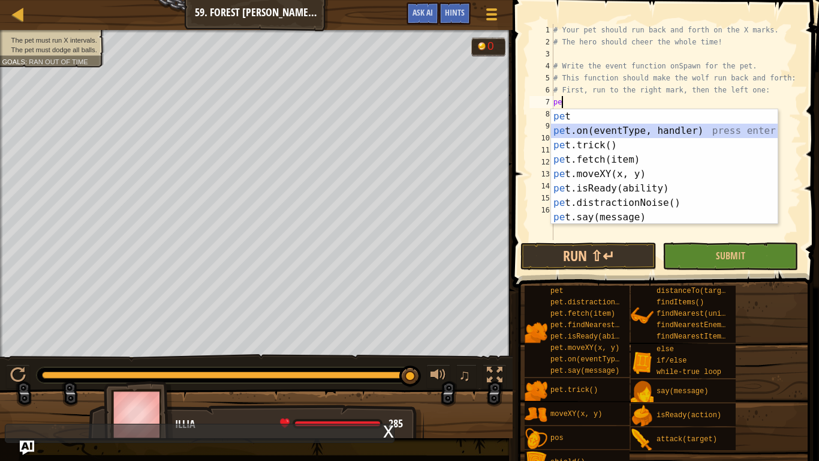
type textarea "p"
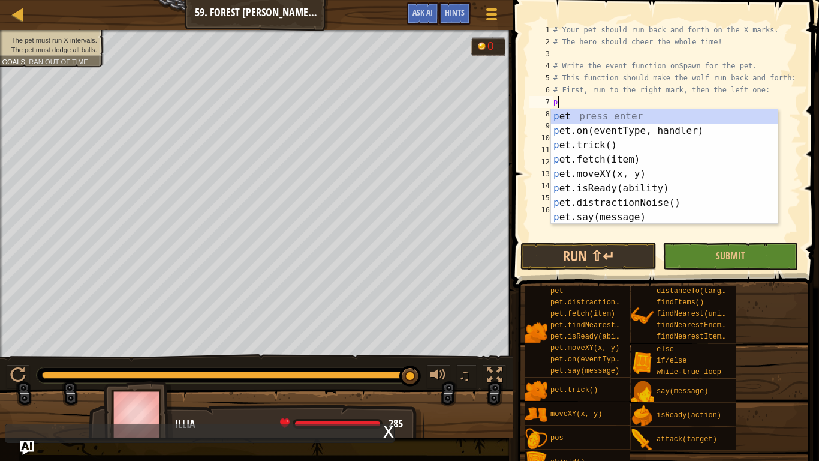
scroll to position [5, 0]
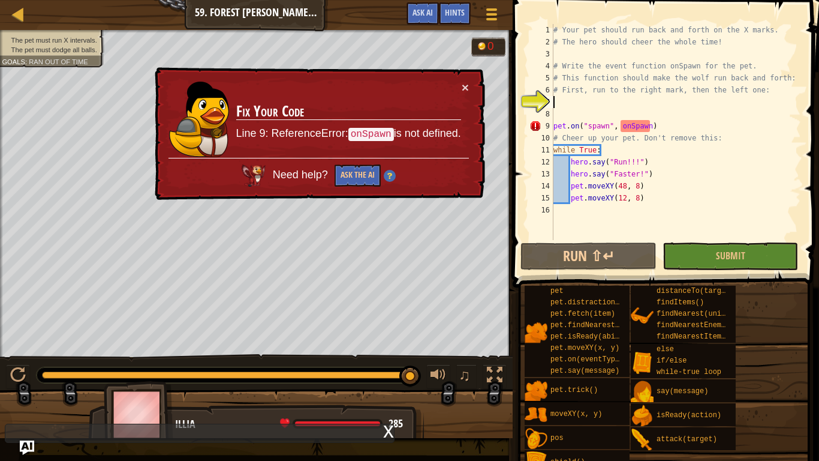
click at [660, 125] on div "# Your pet should run back and forth on the X marks. # The hero should cheer th…" at bounding box center [676, 144] width 250 height 240
type textarea "pet.on("spawn", onSpawn)"
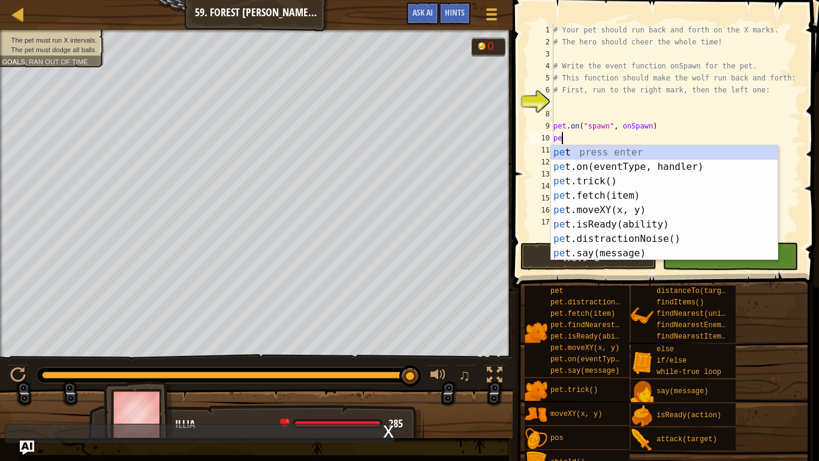
scroll to position [5, 1]
click at [625, 205] on div "pet press enter pet .on(eventType, handler) press enter pet .trick() press ente…" at bounding box center [664, 217] width 227 height 144
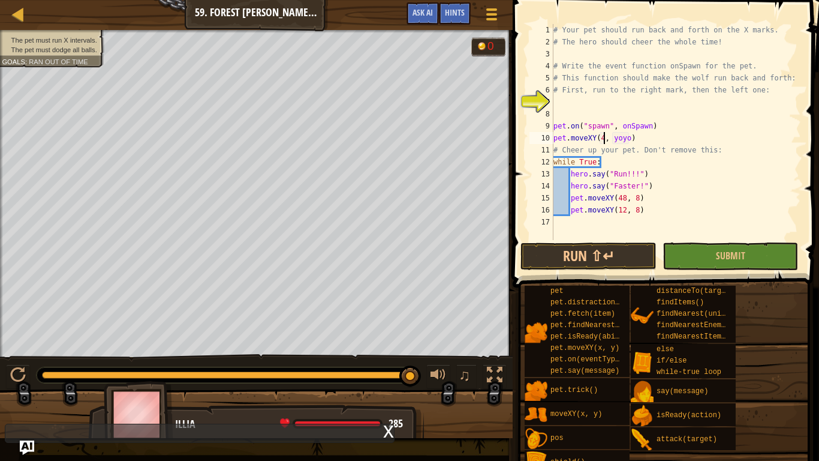
scroll to position [5, 8]
type textarea "pet.moveXY(48, 8)"
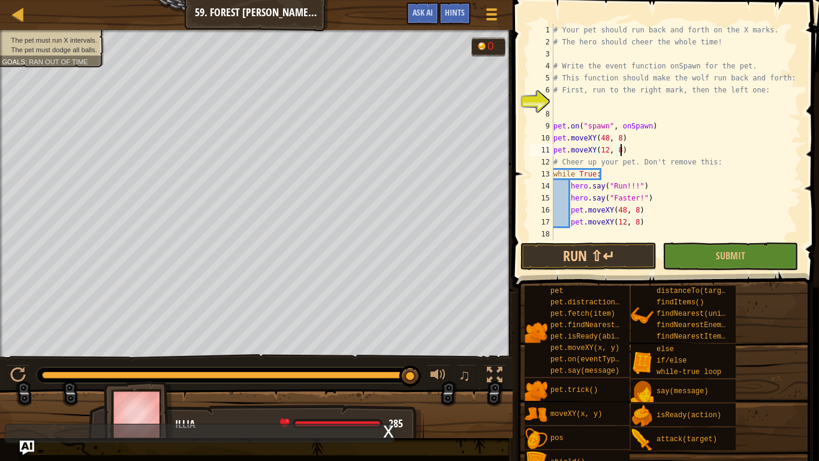
scroll to position [5, 10]
click at [589, 261] on button "Run ⇧↵" at bounding box center [589, 256] width 136 height 28
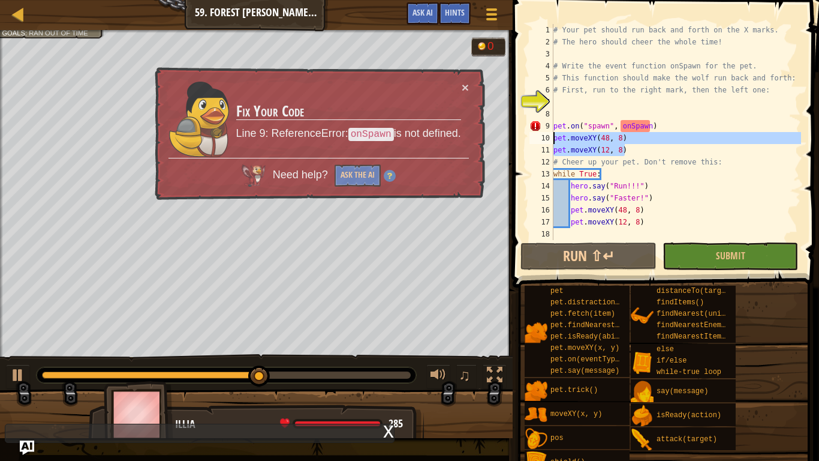
drag, startPoint x: 633, startPoint y: 148, endPoint x: 554, endPoint y: 139, distance: 79.7
click at [554, 139] on div "# Your pet should run back and forth on the X marks. # The hero should cheer th…" at bounding box center [676, 144] width 250 height 240
type textarea "pet.moveXY(48, 8) pet.moveXY(12, 8)"
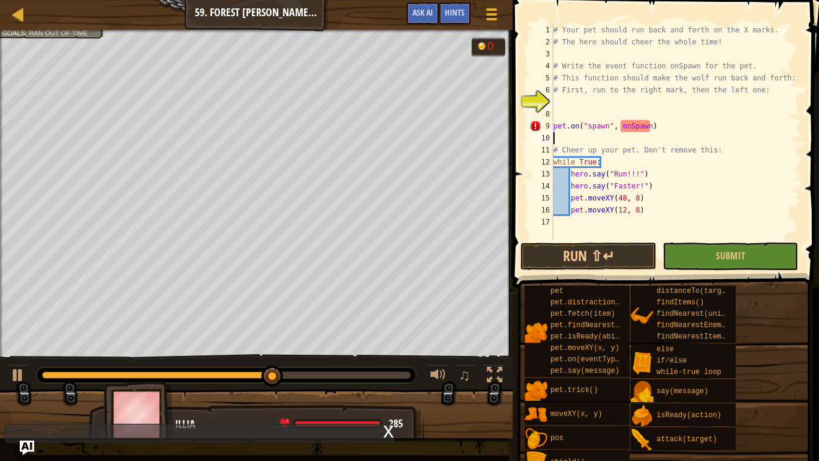
scroll to position [5, 0]
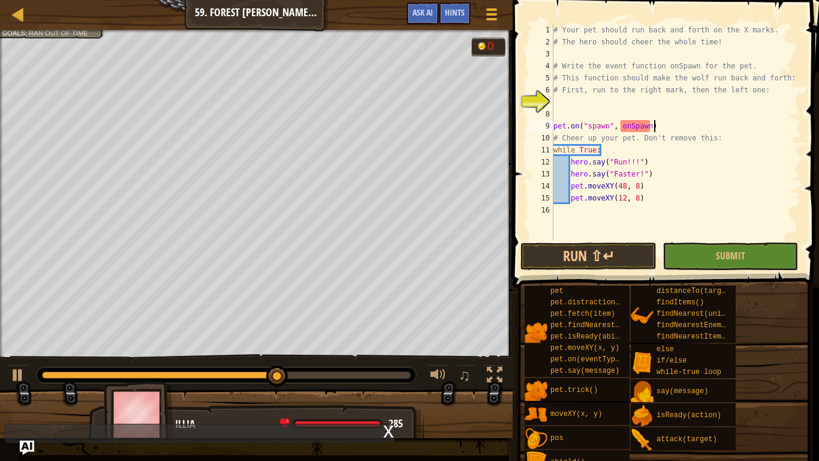
type textarea "pet.on("spawn", onSpawn)"
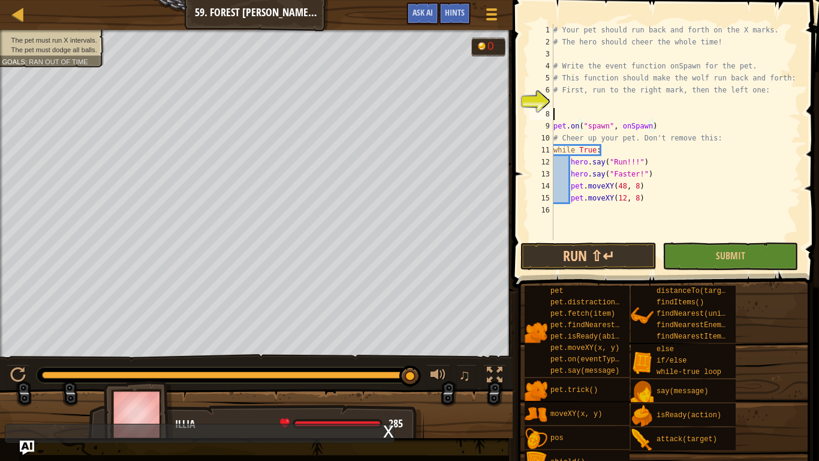
click at [575, 117] on div "# Your pet should run back and forth on the X marks. # The hero should cheer th…" at bounding box center [676, 144] width 250 height 240
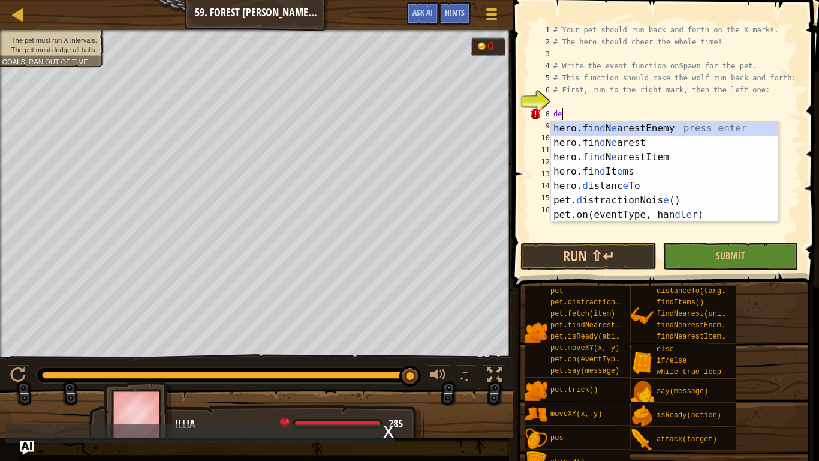
type textarea "d"
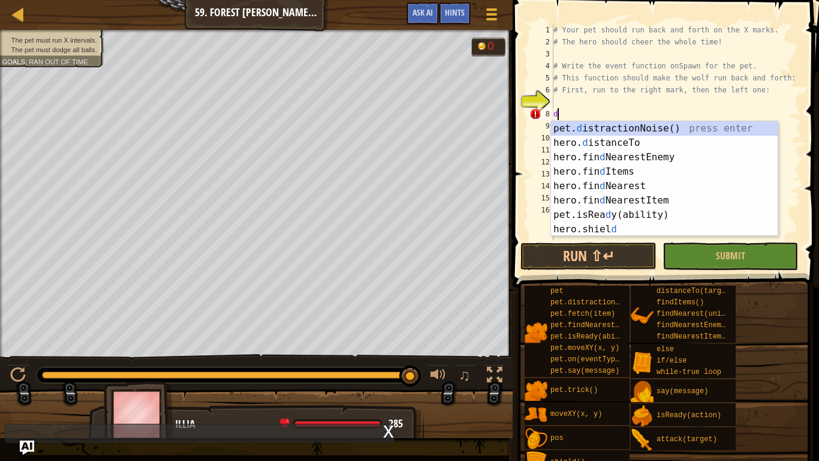
scroll to position [5, 0]
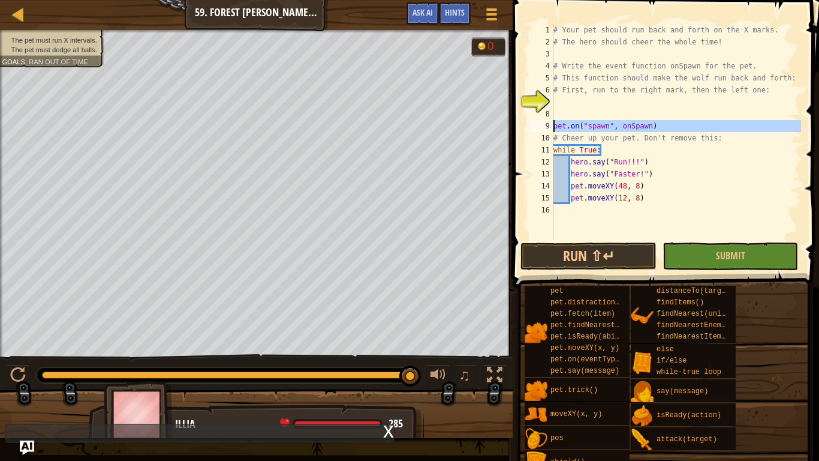
drag, startPoint x: 552, startPoint y: 123, endPoint x: 558, endPoint y: 126, distance: 6.2
click at [558, 126] on div "1 2 3 4 5 6 7 8 9 10 11 12 13 14 15 16 # Your pet should run back and forth on …" at bounding box center [664, 132] width 274 height 216
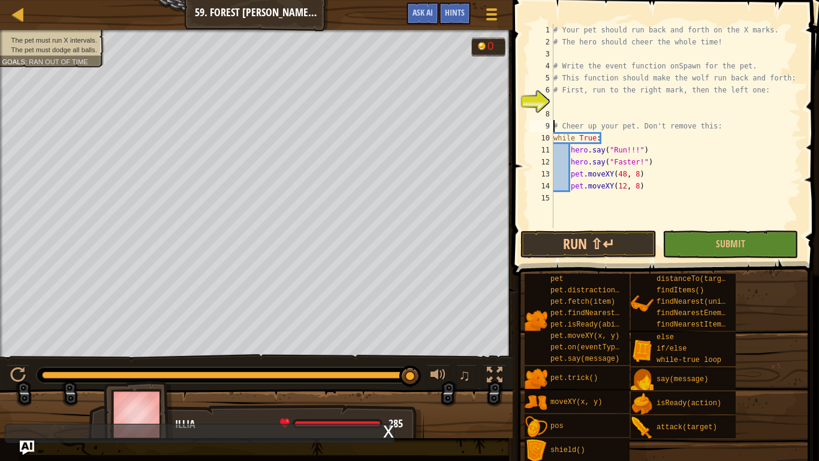
click at [555, 140] on div "# Your pet should run back and forth on the X marks. # The hero should cheer th…" at bounding box center [676, 138] width 250 height 228
click at [555, 140] on div "# Your pet should run back and forth on the X marks. # The hero should cheer th…" at bounding box center [676, 126] width 250 height 204
click at [555, 140] on div "# Your pet should run back and forth on the X marks. # The hero should cheer th…" at bounding box center [676, 138] width 250 height 228
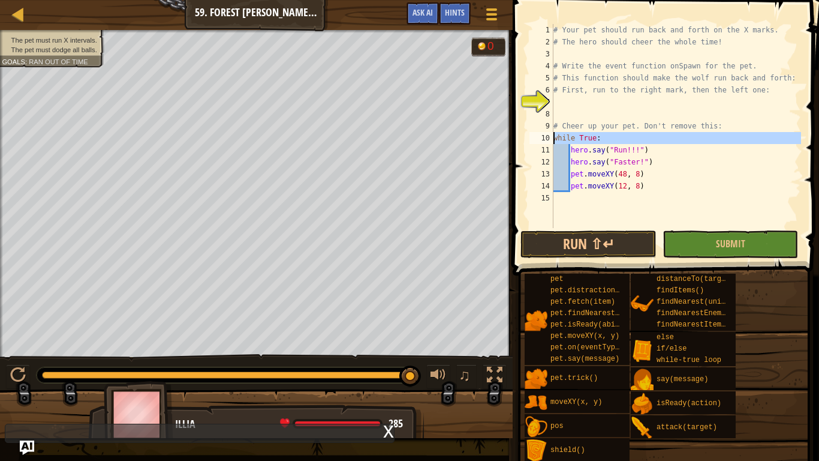
click at [555, 140] on div "# Your pet should run back and forth on the X marks. # The hero should cheer th…" at bounding box center [676, 126] width 250 height 204
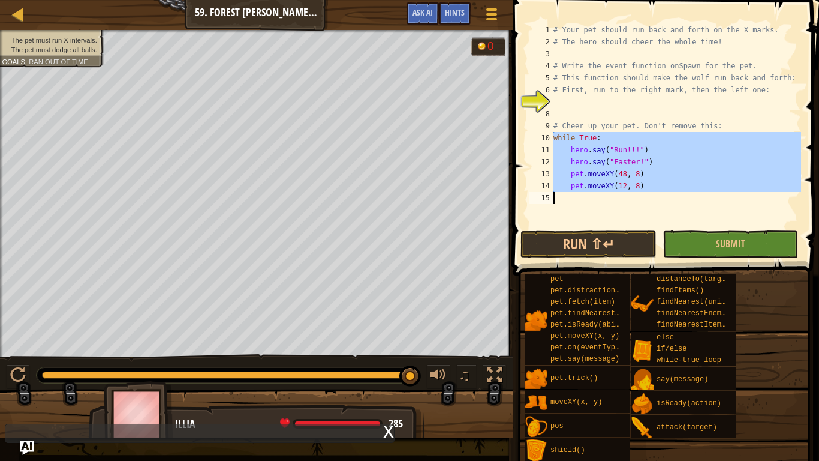
drag, startPoint x: 553, startPoint y: 138, endPoint x: 590, endPoint y: 187, distance: 60.8
click at [590, 187] on div "while True: 1 2 3 4 5 6 7 8 9 10 11 12 13 14 15 # Your pet should run back and …" at bounding box center [664, 126] width 274 height 204
type textarea "pet.moveXY(12, 8)"
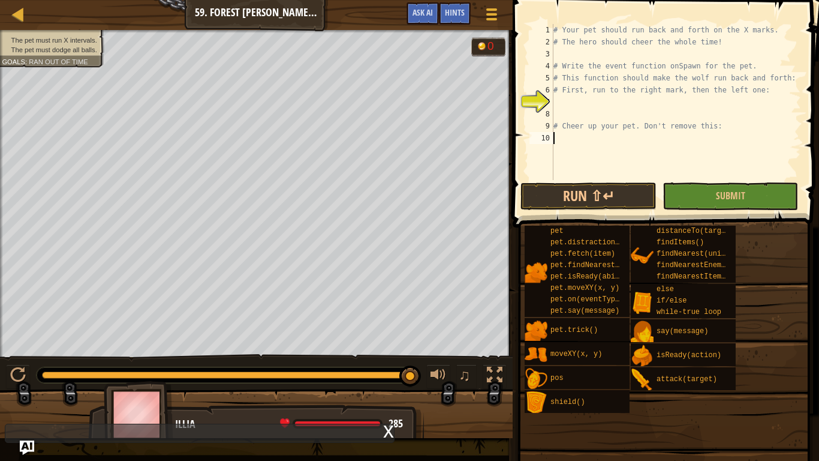
click at [568, 106] on div "# Your pet should run back and forth on the X marks. # The hero should cheer th…" at bounding box center [676, 114] width 250 height 180
type textarea "def onSpawn(event):"
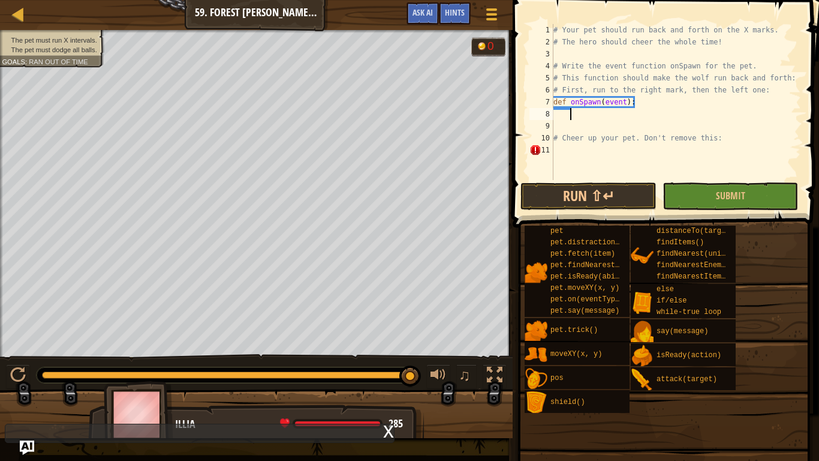
scroll to position [5, 2]
type textarea "whil"
click at [612, 125] on div "whil e-true loop press enter" at bounding box center [681, 142] width 227 height 43
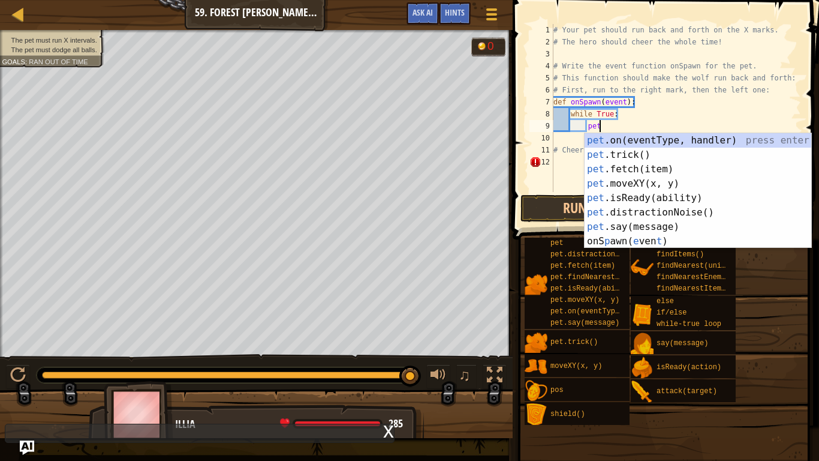
scroll to position [5, 6]
click at [620, 179] on div "pet .on(eventType, handler) press enter pet .trick() press enter pet .fetch(ite…" at bounding box center [698, 205] width 227 height 144
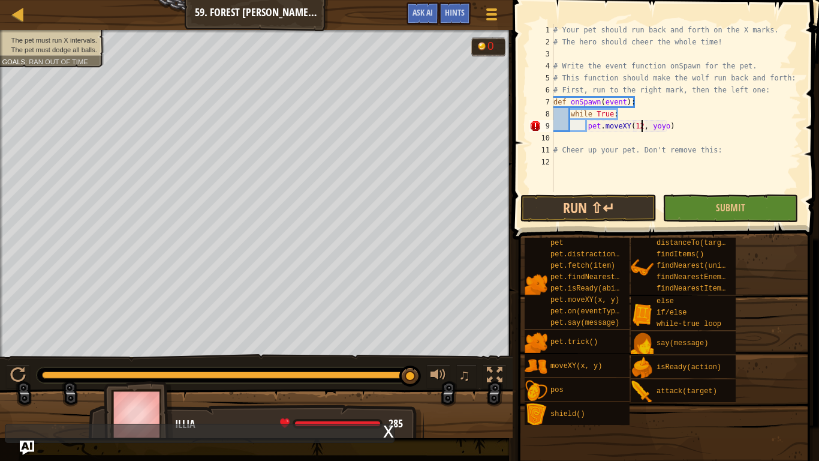
scroll to position [5, 13]
click at [667, 128] on div "# Your pet should run back and forth on the X marks. # The hero should cheer th…" at bounding box center [676, 120] width 250 height 192
type textarea "pet.moveXY(12, 8)"
click at [679, 128] on div "# Your pet should run back and forth on the X marks. # The hero should cheer th…" at bounding box center [676, 120] width 250 height 192
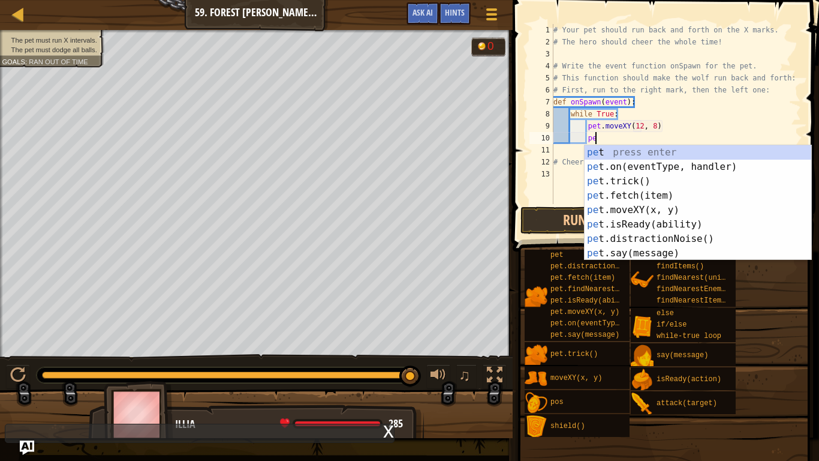
scroll to position [5, 6]
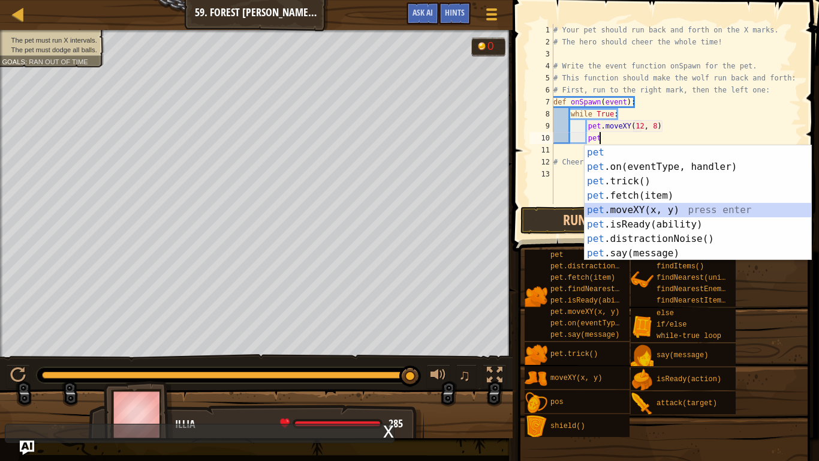
click at [665, 214] on div "pet press enter pet .on(eventType, handler) press enter pet .trick() press ente…" at bounding box center [698, 217] width 227 height 144
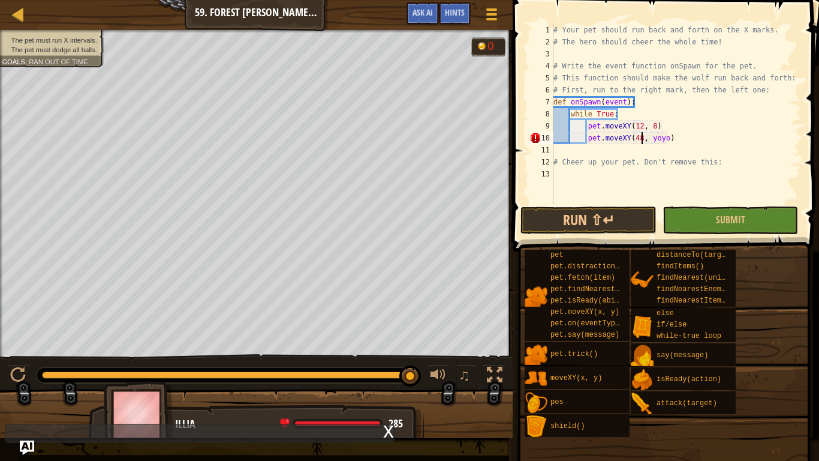
scroll to position [5, 13]
click at [667, 139] on div "# Your pet should run back and forth on the X marks. # The hero should cheer th…" at bounding box center [676, 126] width 250 height 204
drag, startPoint x: 667, startPoint y: 139, endPoint x: 648, endPoint y: 138, distance: 19.2
click at [648, 138] on div "# Your pet should run back and forth on the X marks. # The hero should cheer th…" at bounding box center [676, 126] width 250 height 204
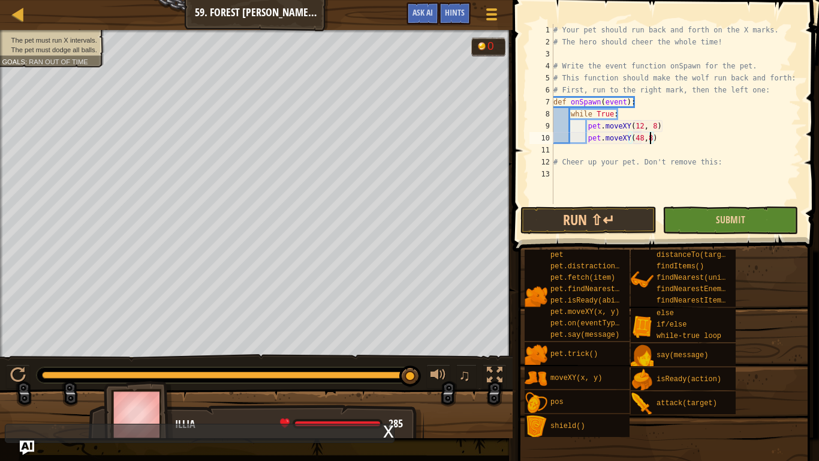
type textarea "pet.moveXY(48,8)"
click at [694, 215] on button "Submit" at bounding box center [731, 220] width 136 height 28
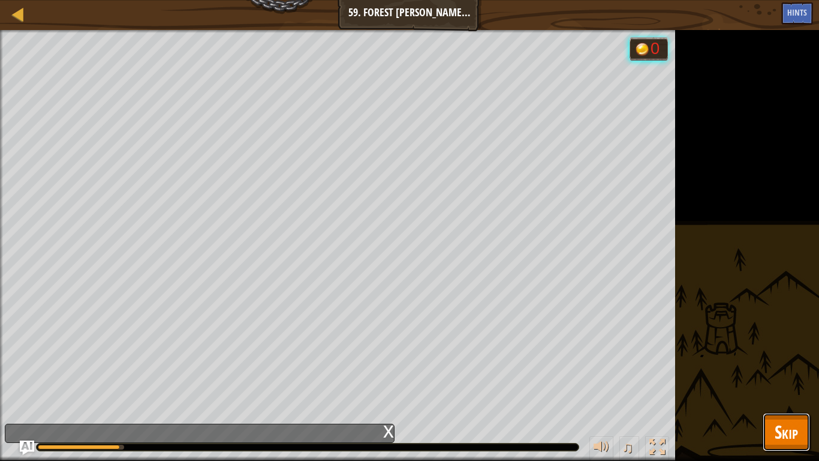
click at [778, 359] on span "Skip" at bounding box center [786, 431] width 23 height 25
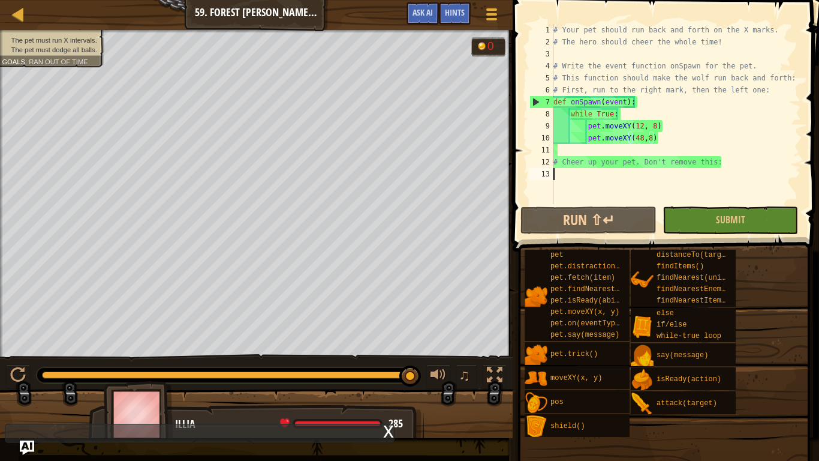
scroll to position [5, 0]
click at [584, 173] on div "# Your pet should run back and forth on the X marks. # The hero should cheer th…" at bounding box center [676, 126] width 250 height 204
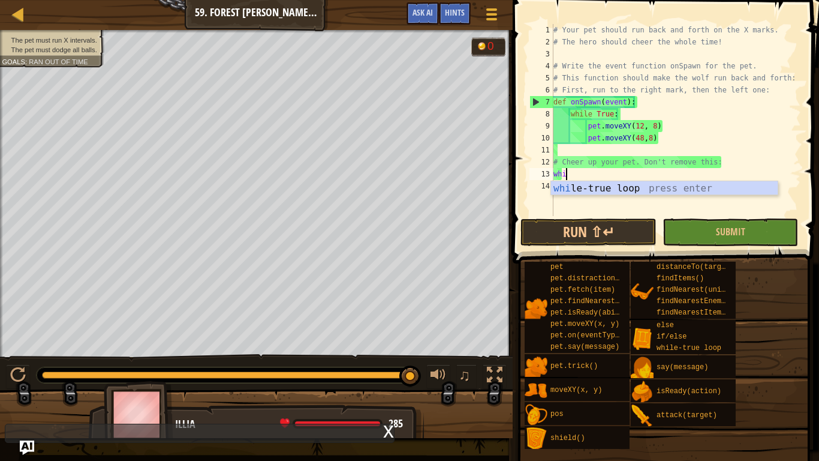
type textarea "whil"
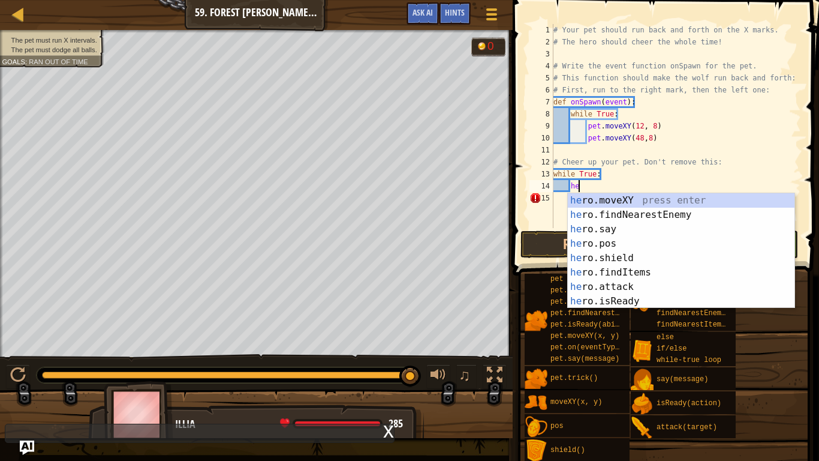
scroll to position [5, 4]
click at [605, 232] on div "her o.moveXY press enter her o.findNearestEnemy press enter her o.say press ent…" at bounding box center [681, 265] width 227 height 144
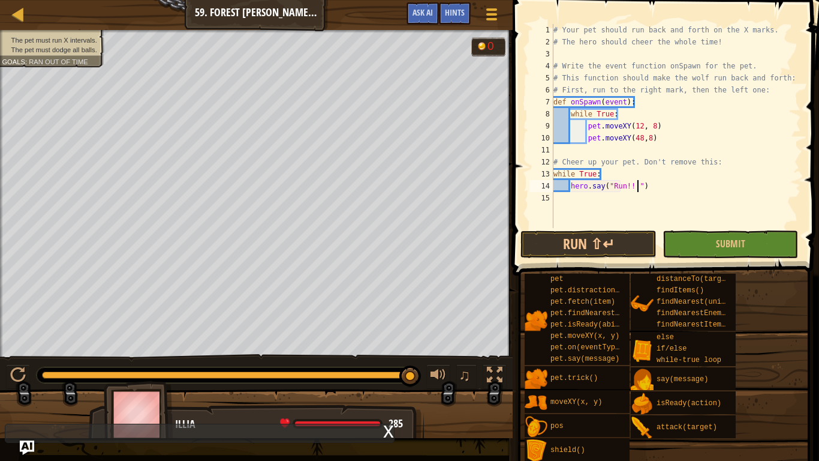
scroll to position [5, 13]
type textarea "hero.say("Run!!!")"
click at [655, 191] on div "# Your pet should run back and forth on the X marks. # The hero should cheer th…" at bounding box center [676, 138] width 250 height 228
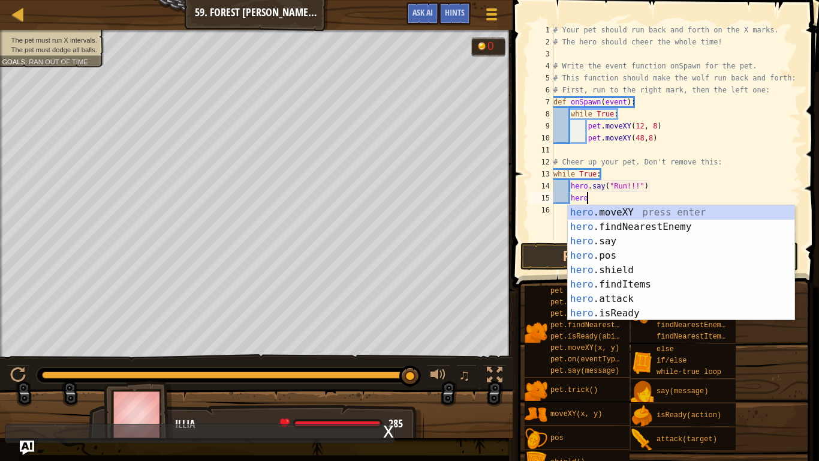
scroll to position [5, 4]
click at [660, 241] on div "hero .moveXY press enter hero .findNearestEnemy press enter hero .say press ent…" at bounding box center [681, 277] width 227 height 144
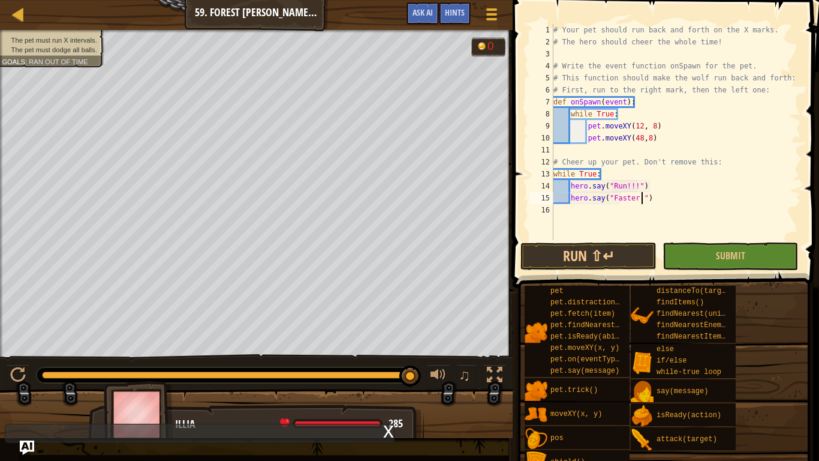
scroll to position [5, 13]
click at [683, 260] on button "Submit" at bounding box center [731, 256] width 136 height 28
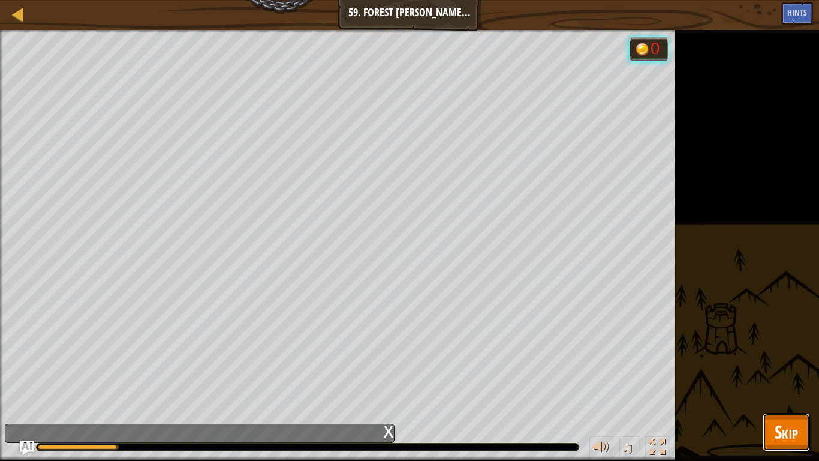
click at [787, 359] on button "Skip" at bounding box center [786, 432] width 47 height 38
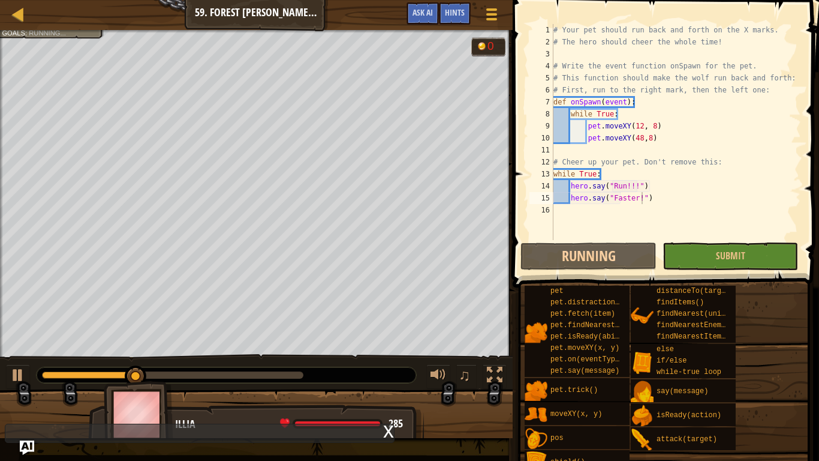
click at [557, 156] on div "# Your pet should run back and forth on the X marks. # The hero should cheer th…" at bounding box center [676, 144] width 250 height 240
click at [552, 149] on div "11" at bounding box center [542, 150] width 24 height 12
type textarea "# Cheer up your pet. Don't remove this:"
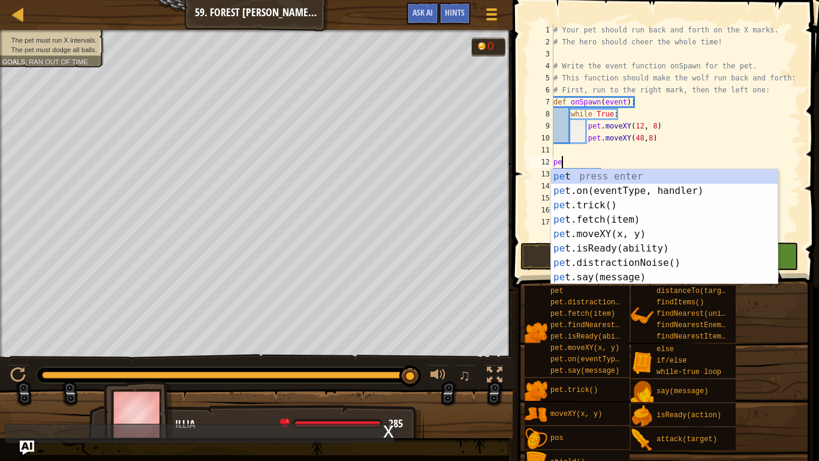
scroll to position [5, 1]
click at [589, 188] on div "pet press enter pet .on(eventType, handler) press enter pet .trick() press ente…" at bounding box center [664, 241] width 227 height 144
type textarea "pet.on("spawn", onSpawn)"
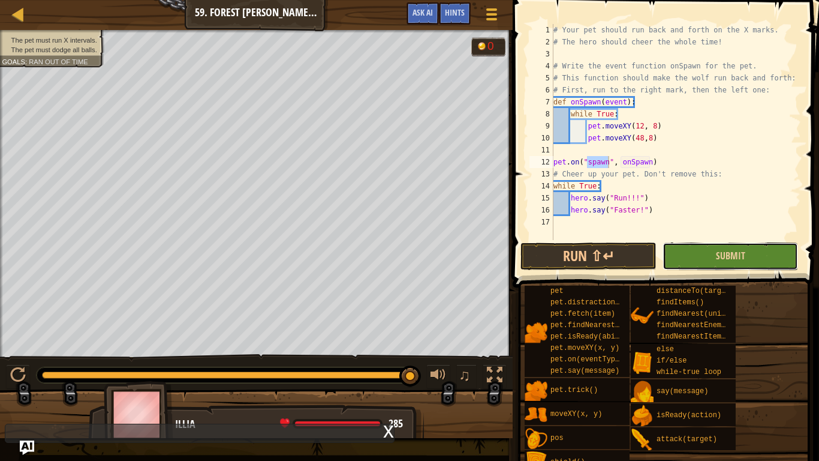
click at [711, 254] on button "Submit" at bounding box center [731, 256] width 136 height 28
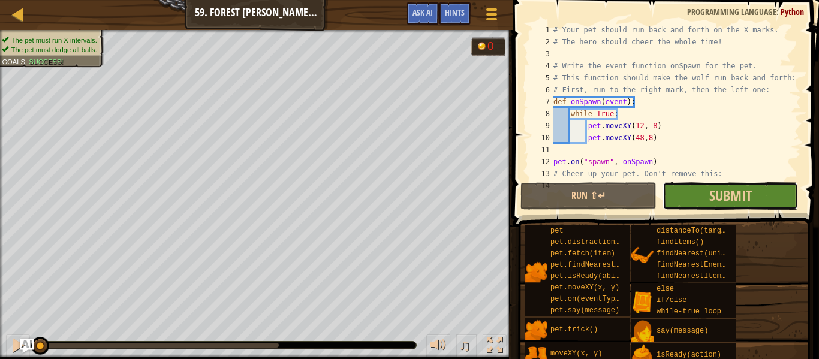
click at [702, 196] on button "Submit" at bounding box center [731, 196] width 136 height 28
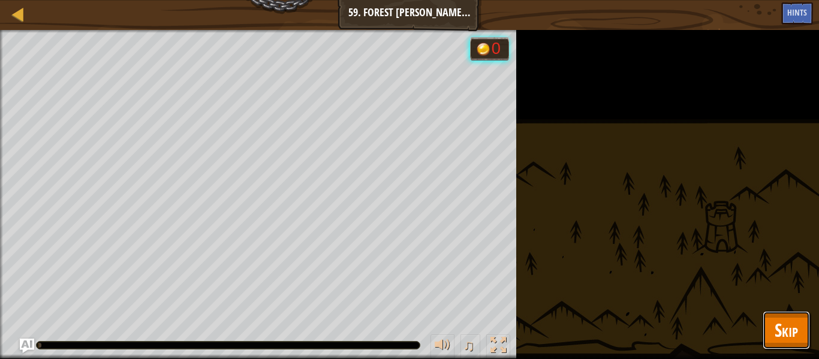
click at [771, 334] on button "Skip" at bounding box center [786, 330] width 47 height 38
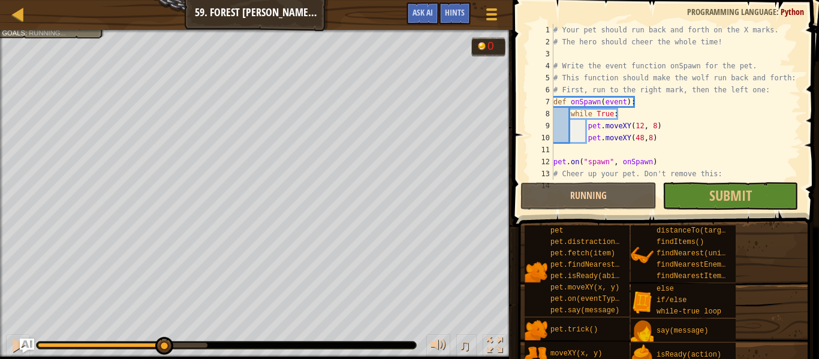
drag, startPoint x: 77, startPoint y: 350, endPoint x: 333, endPoint y: 354, distance: 256.7
click at [333, 354] on div "♫" at bounding box center [256, 342] width 513 height 36
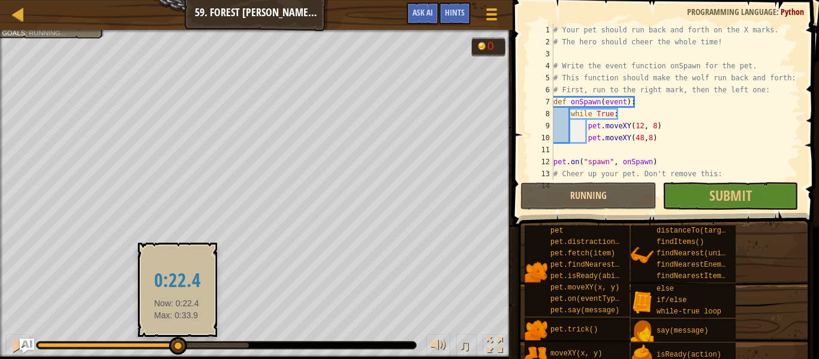
click at [360, 0] on body "Map Computer Science 2 59. Forest Cannon Dancing Game Menu Done Hints Ask AI 1 …" at bounding box center [409, 0] width 819 height 0
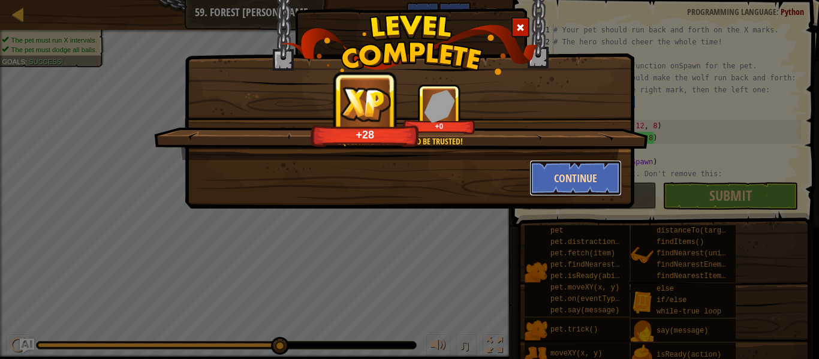
click at [575, 184] on button "Continue" at bounding box center [576, 178] width 93 height 36
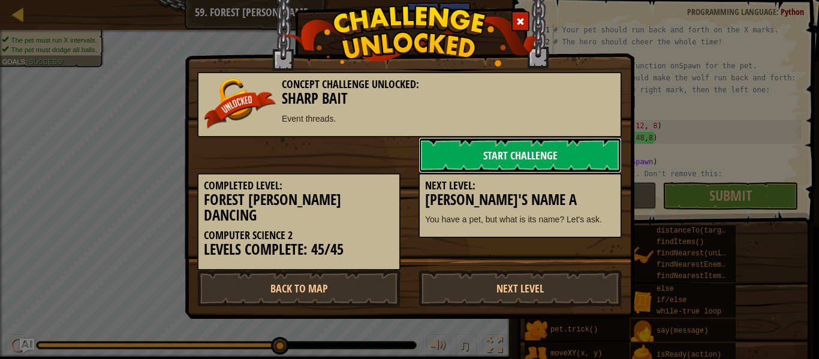
click at [553, 167] on link "Start Challenge" at bounding box center [520, 155] width 203 height 36
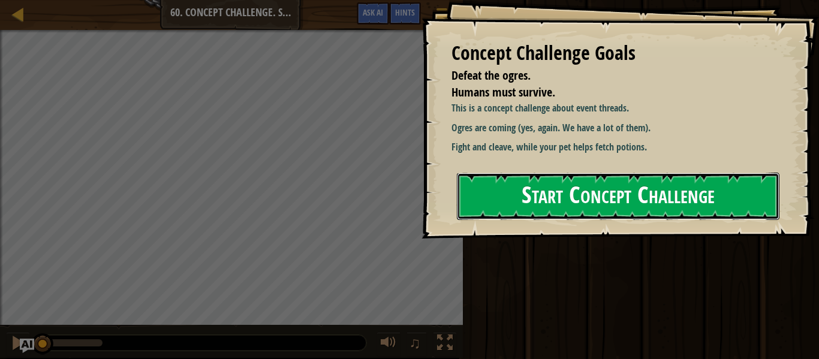
click at [554, 187] on button "Start Concept Challenge" at bounding box center [618, 196] width 323 height 47
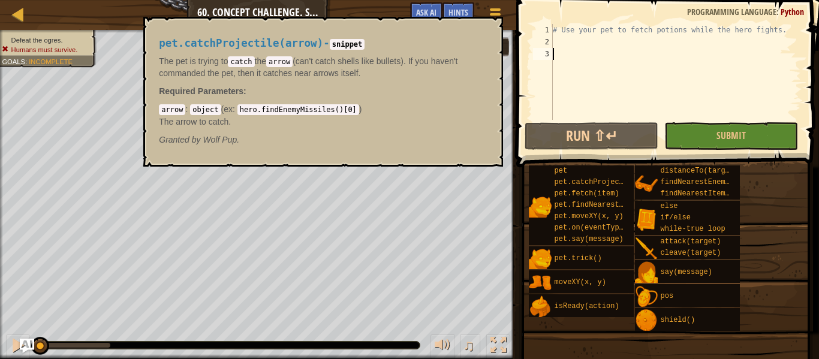
click at [554, 187] on div "pet.catchProjectile(arrow)" at bounding box center [593, 182] width 82 height 11
click at [490, 32] on button "×" at bounding box center [490, 30] width 10 height 17
